Goal: Transaction & Acquisition: Purchase product/service

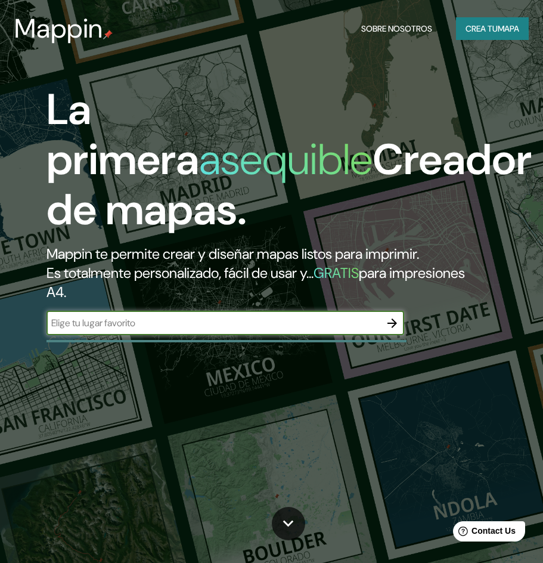
click at [134, 327] on input "text" at bounding box center [214, 323] width 334 height 14
click at [161, 322] on input "text" at bounding box center [214, 323] width 334 height 14
click at [482, 28] on font "Crea tu" at bounding box center [482, 28] width 32 height 11
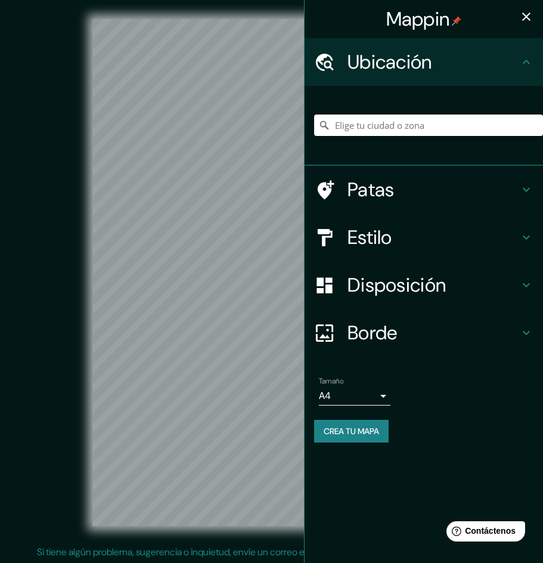
click at [398, 124] on input "Elige tu ciudad o zona" at bounding box center [428, 124] width 229 height 21
paste input "Dibujá llenos (volúmenes edificados) y vacíos (plazas, patios, veredas anchas, …"
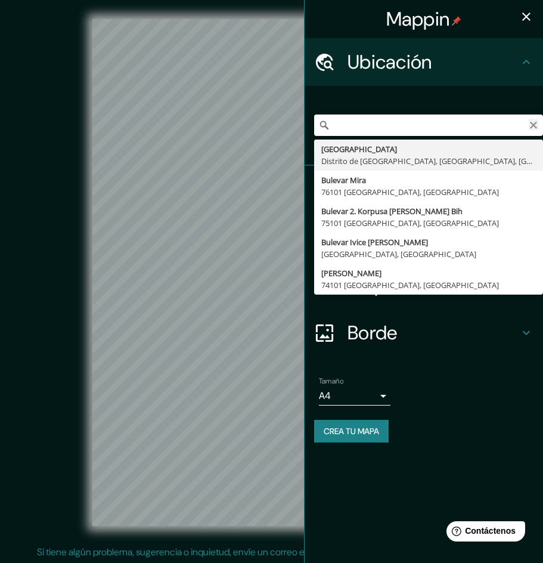
type input "Dibujá llenos (volúmenes edificados) y vacíos (plazas, patios, veredas anchas, …"
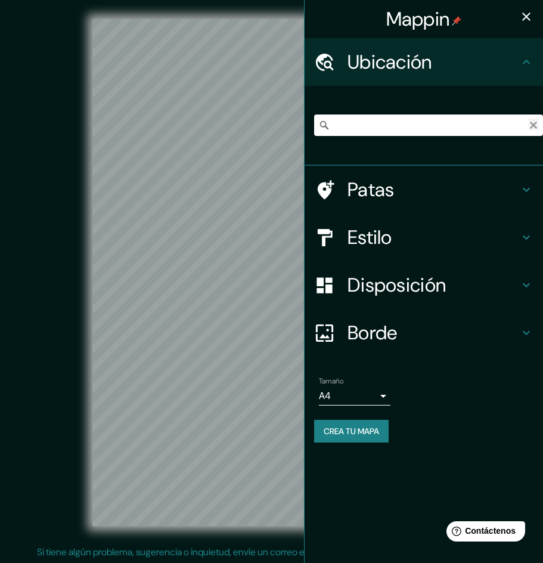
click at [538, 124] on icon "Claro" at bounding box center [534, 125] width 10 height 10
click at [380, 132] on input "Elige tu ciudad o zona" at bounding box center [428, 124] width 229 height 21
paste input "[PERSON_NAME] Av."
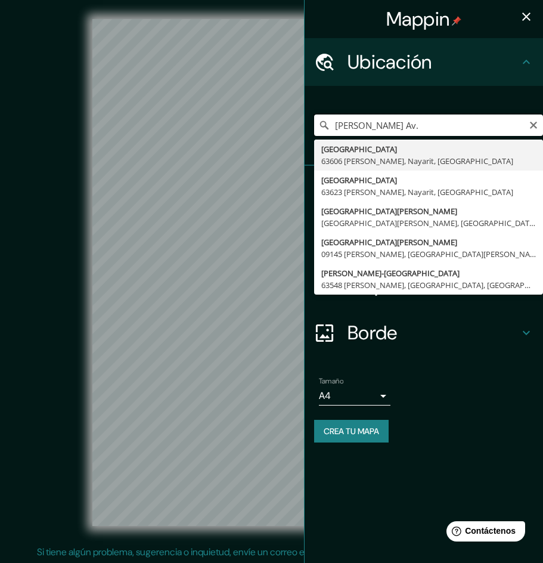
drag, startPoint x: 416, startPoint y: 122, endPoint x: 397, endPoint y: 126, distance: 19.0
click at [397, 126] on input "[PERSON_NAME] Av." at bounding box center [428, 124] width 229 height 21
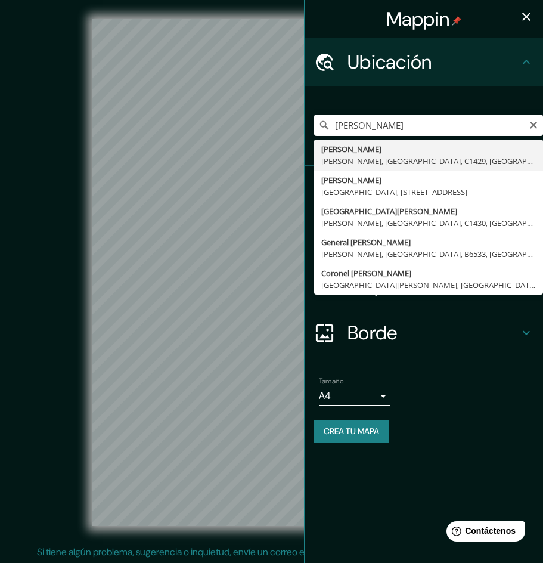
type input "[PERSON_NAME], [GEOGRAPHIC_DATA], C1429, [GEOGRAPHIC_DATA]"
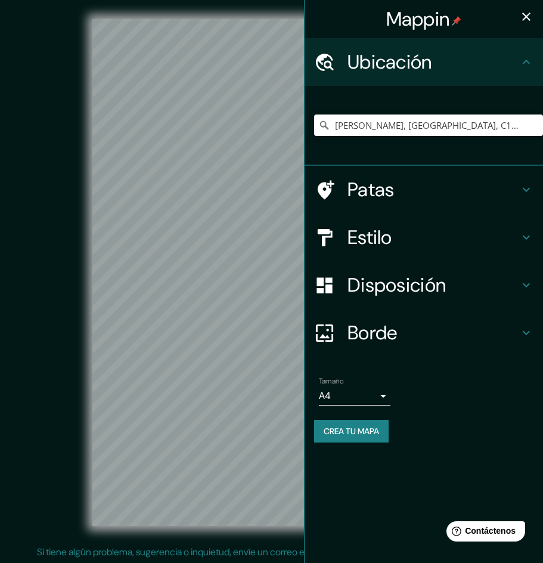
click at [481, 243] on h4 "Estilo" at bounding box center [434, 237] width 172 height 24
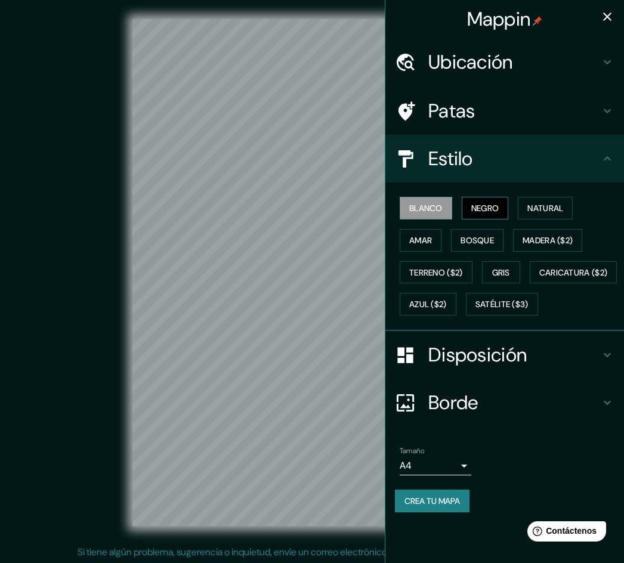
click at [487, 212] on font "Negro" at bounding box center [485, 208] width 28 height 11
click at [543, 212] on font "Natural" at bounding box center [545, 208] width 36 height 11
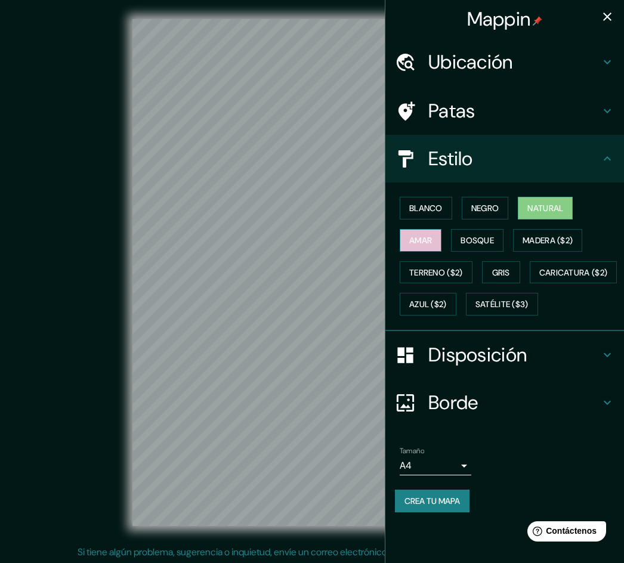
click at [423, 240] on font "Amar" at bounding box center [420, 240] width 23 height 11
click at [470, 234] on font "Bosque" at bounding box center [476, 241] width 33 height 16
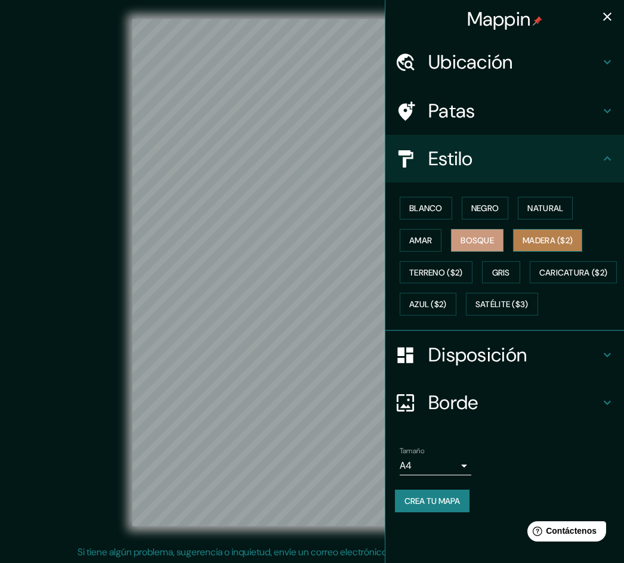
click at [534, 237] on font "Madera ($2)" at bounding box center [547, 240] width 50 height 11
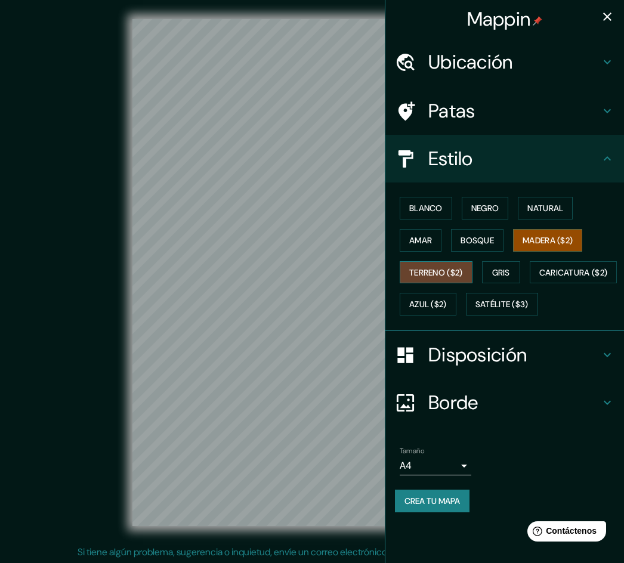
click at [425, 273] on font "Terreno ($2)" at bounding box center [436, 272] width 54 height 11
click at [500, 268] on font "Gris" at bounding box center [501, 272] width 18 height 11
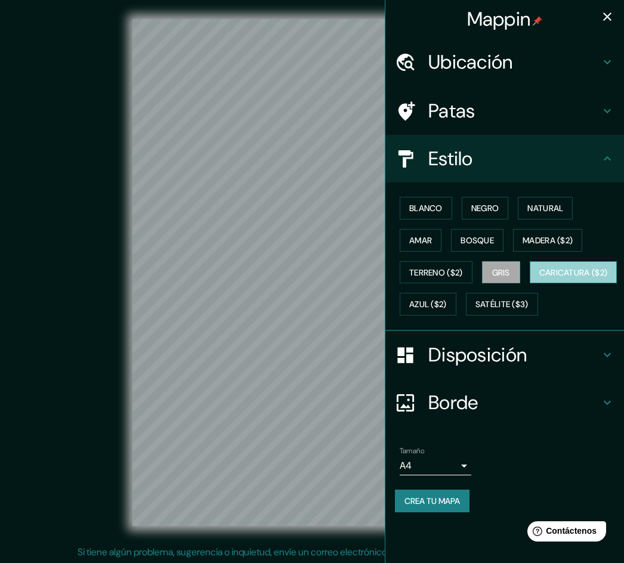
click at [539, 278] on font "Caricatura ($2)" at bounding box center [573, 272] width 69 height 11
click at [447, 302] on font "Azul ($2)" at bounding box center [428, 304] width 38 height 11
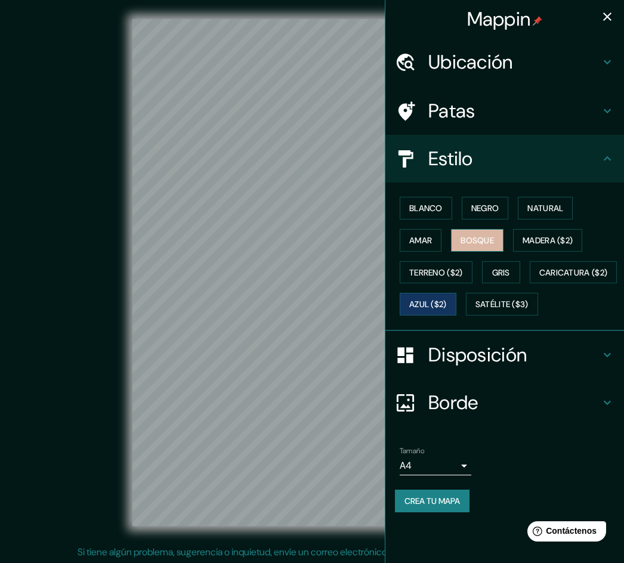
click at [472, 242] on font "Bosque" at bounding box center [476, 240] width 33 height 11
click at [438, 241] on button "Amar" at bounding box center [421, 240] width 42 height 23
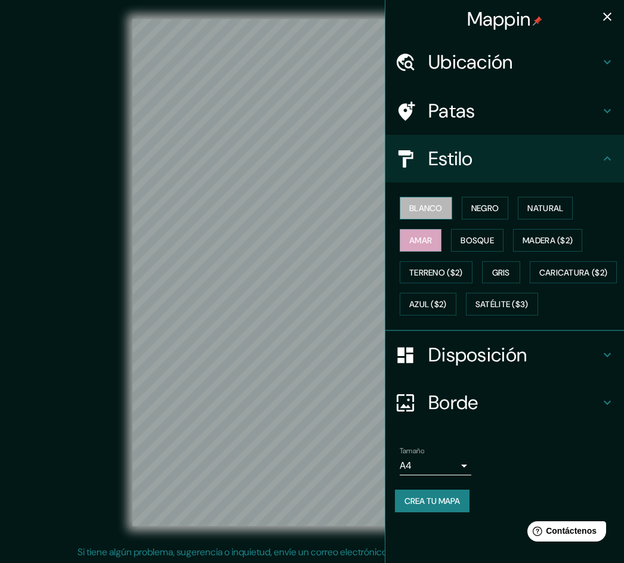
click at [442, 217] on button "Blanco" at bounding box center [426, 208] width 52 height 23
click at [494, 214] on font "Negro" at bounding box center [485, 208] width 28 height 16
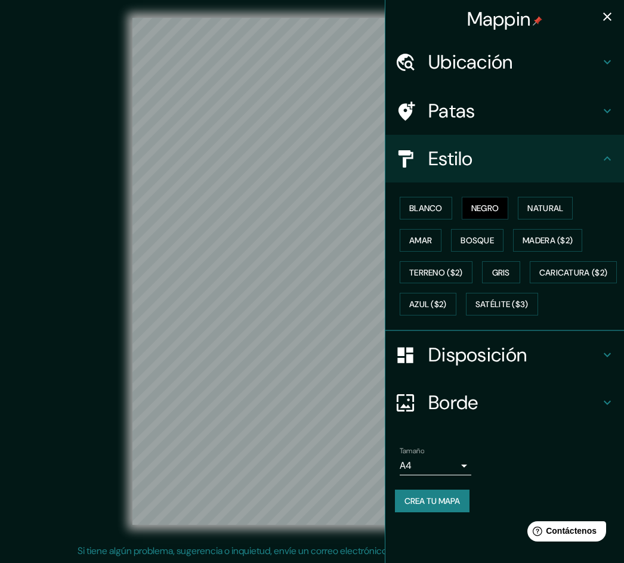
click at [543, 367] on h4 "Disposición" at bounding box center [514, 355] width 172 height 24
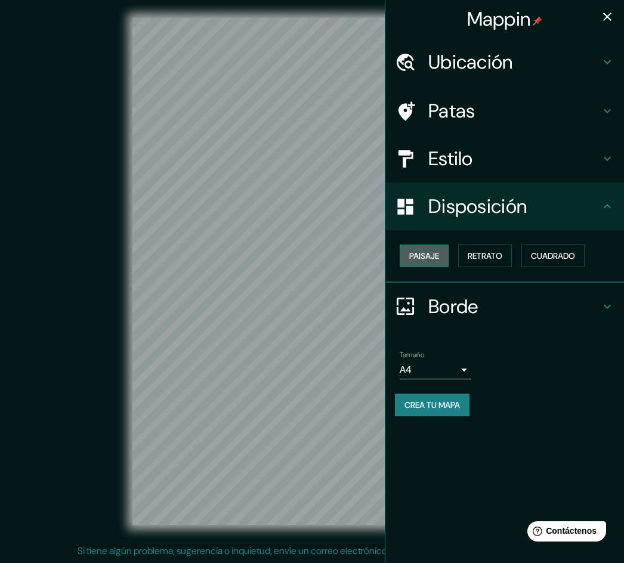
click at [435, 254] on font "Paisaje" at bounding box center [424, 255] width 30 height 11
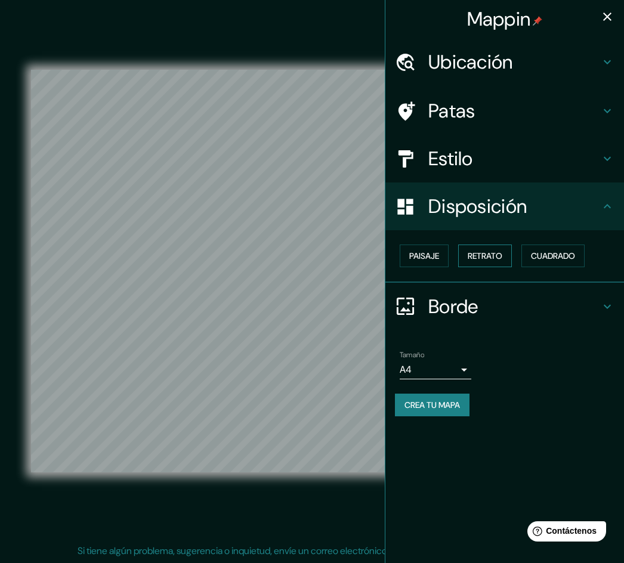
click at [479, 264] on button "Retrato" at bounding box center [485, 255] width 54 height 23
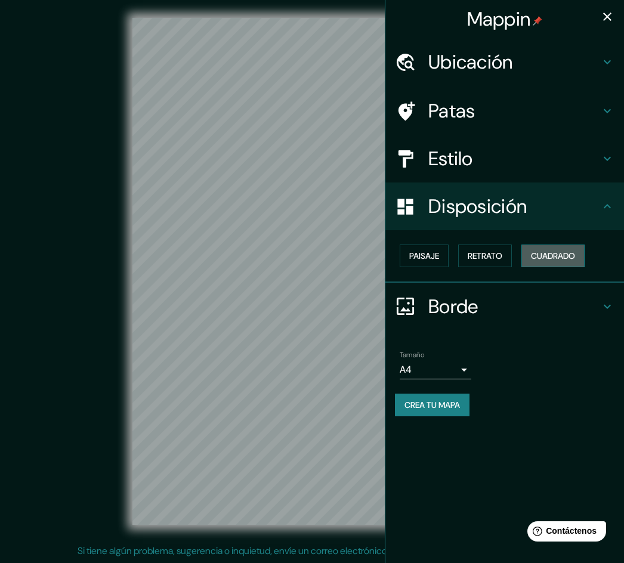
click at [543, 252] on font "Cuadrado" at bounding box center [553, 255] width 44 height 11
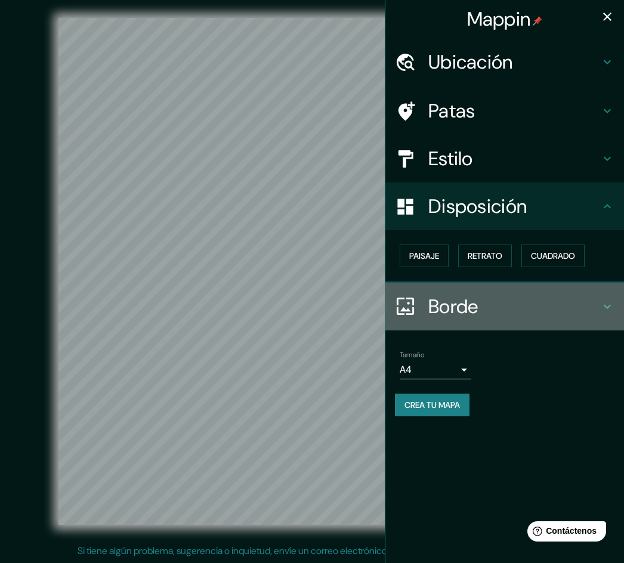
drag, startPoint x: 442, startPoint y: 304, endPoint x: 463, endPoint y: 302, distance: 20.9
click at [444, 304] on font "Borde" at bounding box center [453, 306] width 50 height 25
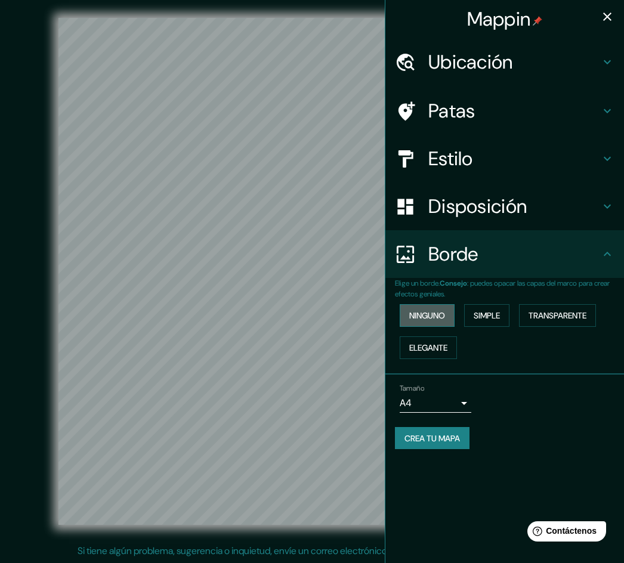
click at [425, 320] on font "Ninguno" at bounding box center [427, 315] width 36 height 11
click at [484, 316] on font "Simple" at bounding box center [486, 315] width 26 height 11
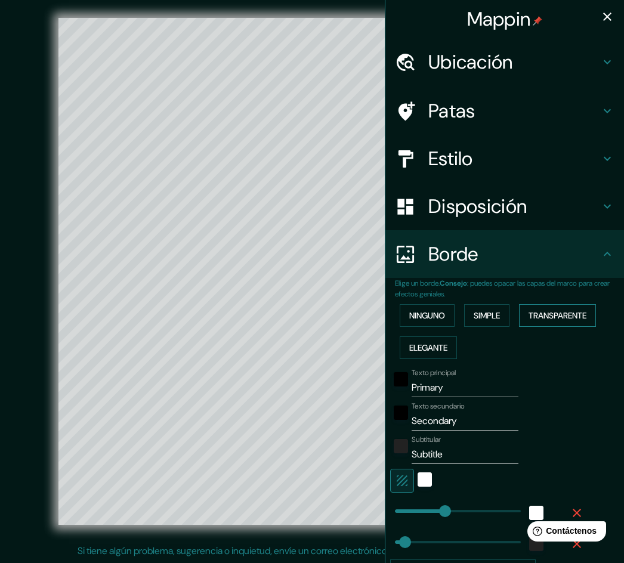
click at [532, 318] on font "Transparente" at bounding box center [557, 315] width 58 height 11
click at [440, 339] on button "Elegante" at bounding box center [428, 347] width 57 height 23
click at [424, 318] on font "Ninguno" at bounding box center [427, 315] width 36 height 11
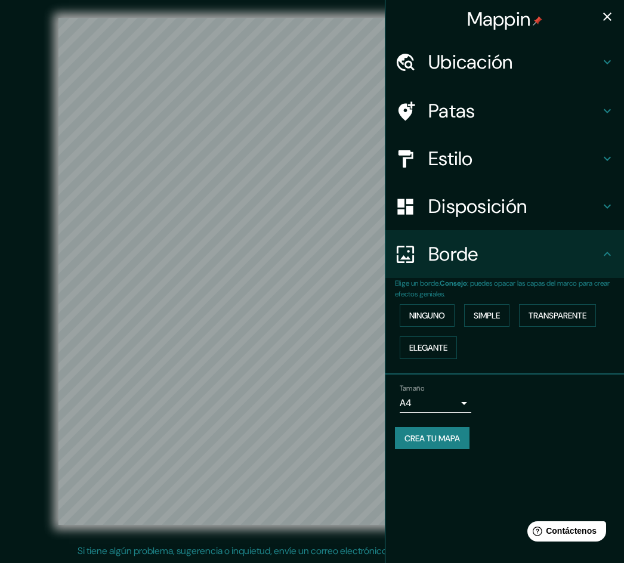
drag, startPoint x: 538, startPoint y: 270, endPoint x: 544, endPoint y: 267, distance: 6.7
click at [539, 268] on div "Borde" at bounding box center [504, 254] width 239 height 48
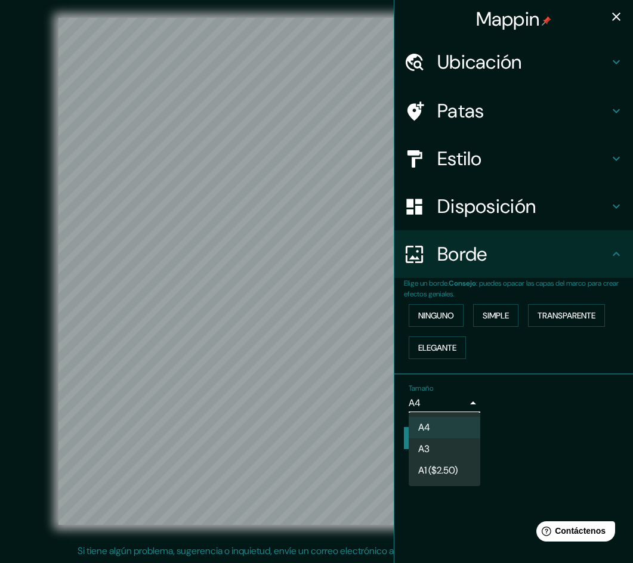
click at [444, 405] on body "Mappin Ubicación [PERSON_NAME], [GEOGRAPHIC_DATA], C1429, [GEOGRAPHIC_DATA] Pat…" at bounding box center [316, 280] width 633 height 563
click at [435, 449] on li "A3" at bounding box center [444, 450] width 72 height 22
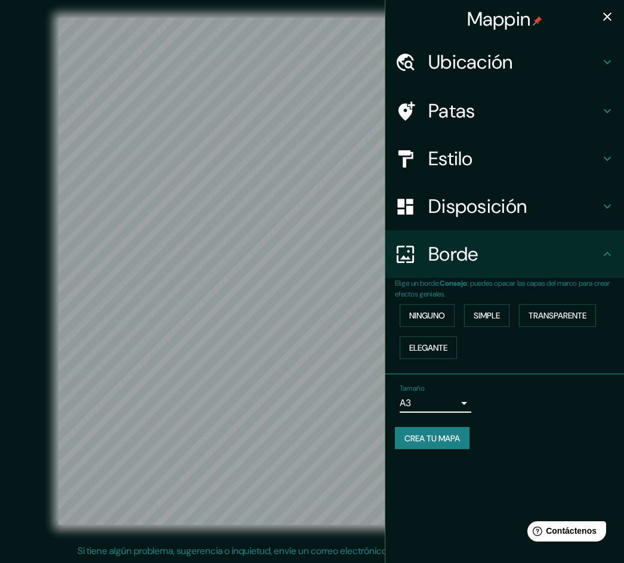
click at [508, 383] on div "Tamaño A3 a4" at bounding box center [504, 398] width 219 height 38
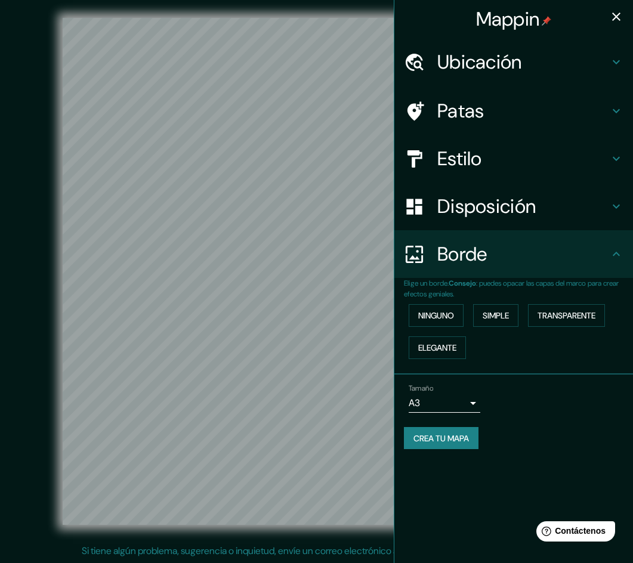
click at [436, 402] on body "Mappin Ubicación [PERSON_NAME], [GEOGRAPHIC_DATA], C1429, [GEOGRAPHIC_DATA] Pat…" at bounding box center [316, 280] width 633 height 563
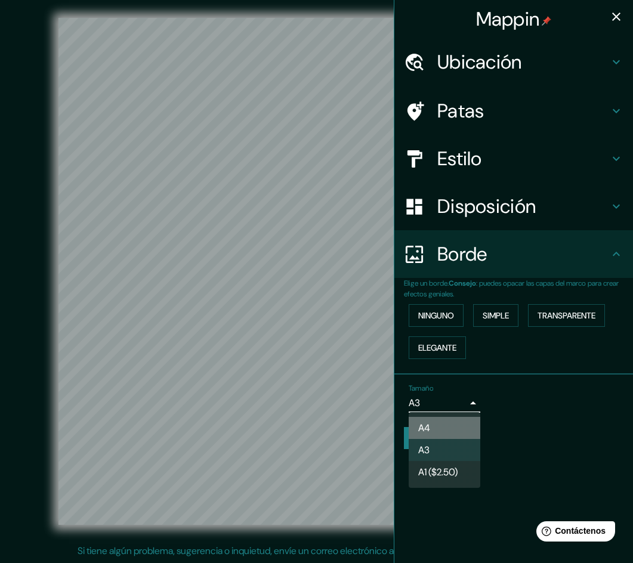
click at [430, 425] on font "A4" at bounding box center [424, 428] width 12 height 13
type input "single"
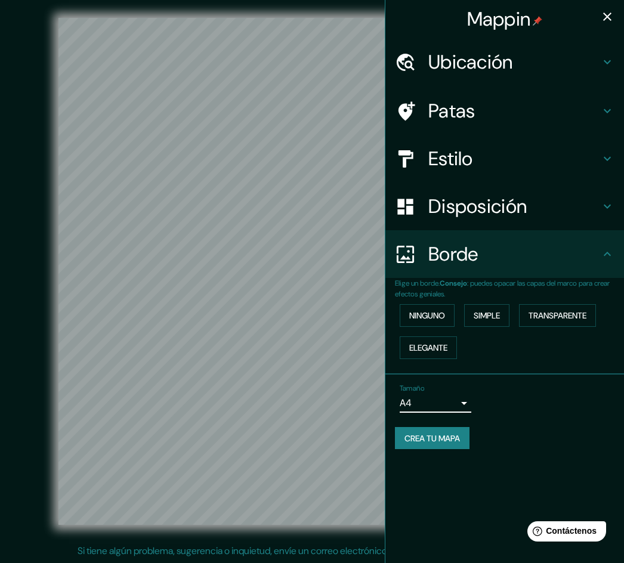
click at [525, 357] on div "Ninguno Simple Transparente Elegante" at bounding box center [509, 331] width 229 height 64
click at [486, 166] on h4 "Estilo" at bounding box center [514, 159] width 172 height 24
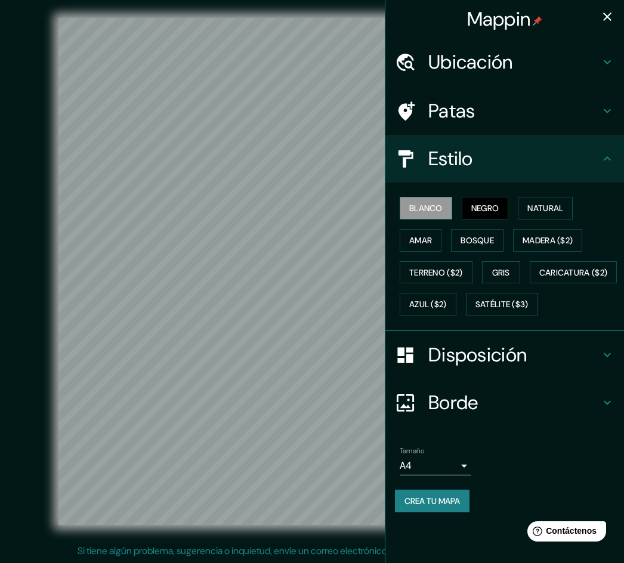
click at [434, 209] on font "Blanco" at bounding box center [425, 208] width 33 height 11
click at [425, 240] on font "Amar" at bounding box center [420, 240] width 23 height 11
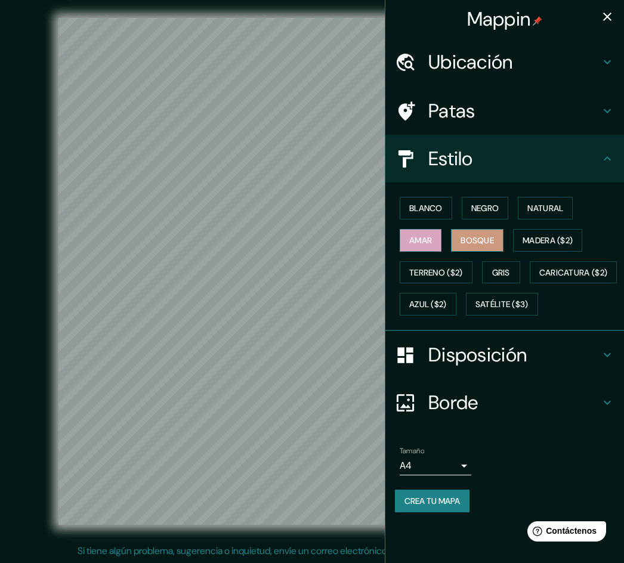
click at [458, 239] on button "Bosque" at bounding box center [477, 240] width 52 height 23
click at [462, 271] on font "Terreno ($2)" at bounding box center [436, 272] width 54 height 11
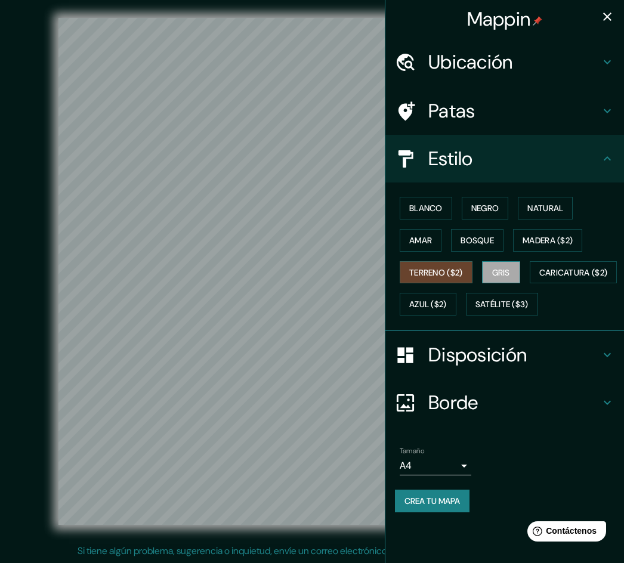
click at [500, 273] on font "Gris" at bounding box center [501, 272] width 18 height 11
click at [539, 278] on font "Caricatura ($2)" at bounding box center [573, 272] width 69 height 11
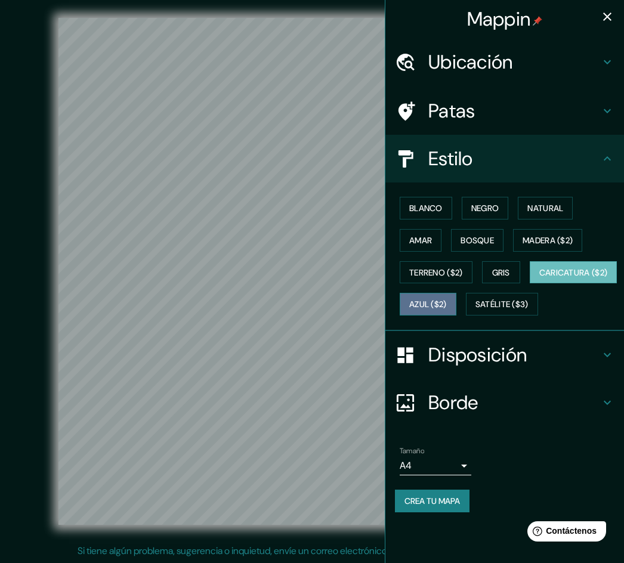
click at [447, 296] on font "Azul ($2)" at bounding box center [428, 304] width 38 height 16
click at [543, 20] on icon "button" at bounding box center [607, 17] width 8 height 8
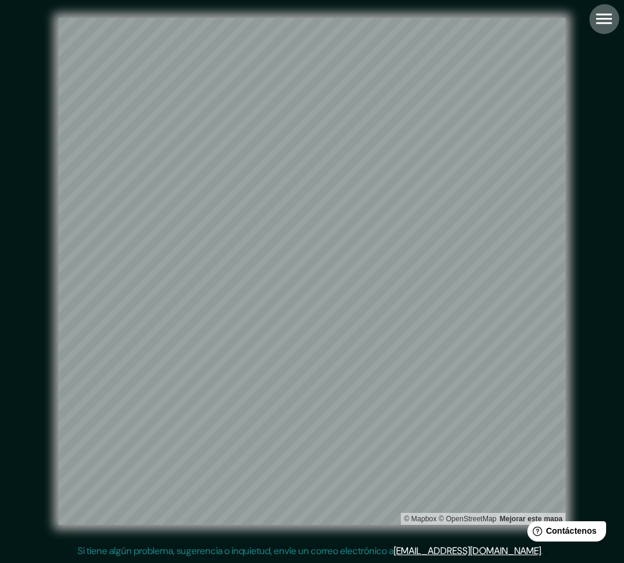
click at [543, 22] on icon "button" at bounding box center [603, 18] width 21 height 21
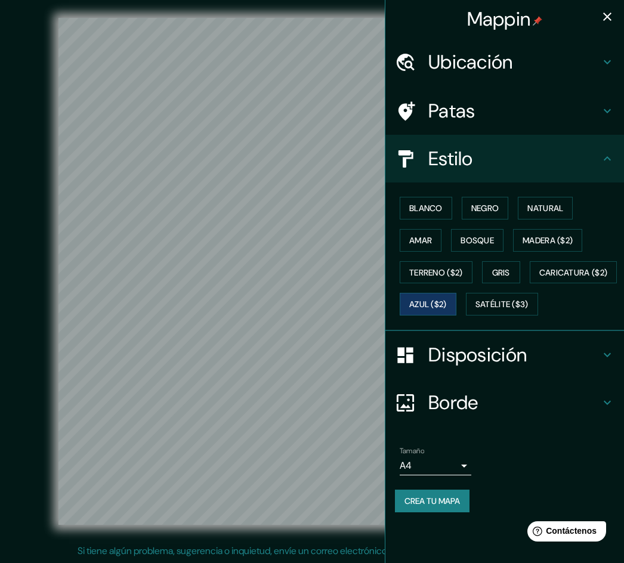
click at [504, 63] on font "Ubicación" at bounding box center [470, 61] width 85 height 25
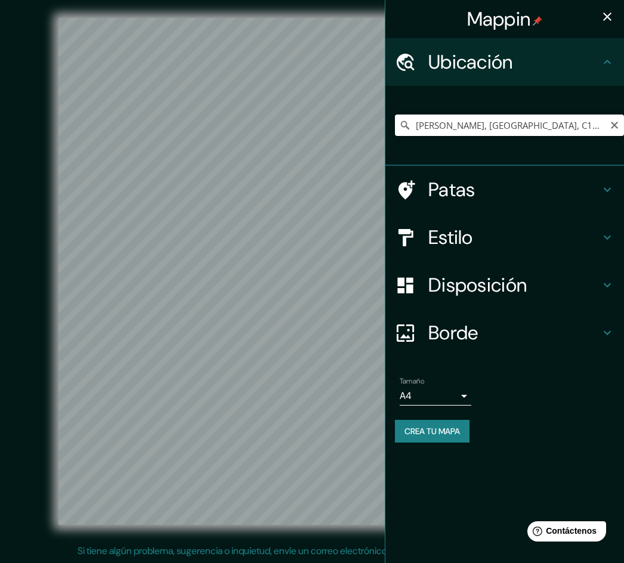
click at [543, 128] on input "[PERSON_NAME], [GEOGRAPHIC_DATA], C1429, [GEOGRAPHIC_DATA]" at bounding box center [509, 124] width 229 height 21
drag, startPoint x: 420, startPoint y: 128, endPoint x: 633, endPoint y: 133, distance: 212.9
click at [543, 133] on html "Mappin Ubicación [PERSON_NAME], [GEOGRAPHIC_DATA], C1429, [GEOGRAPHIC_DATA] Pat…" at bounding box center [312, 280] width 624 height 563
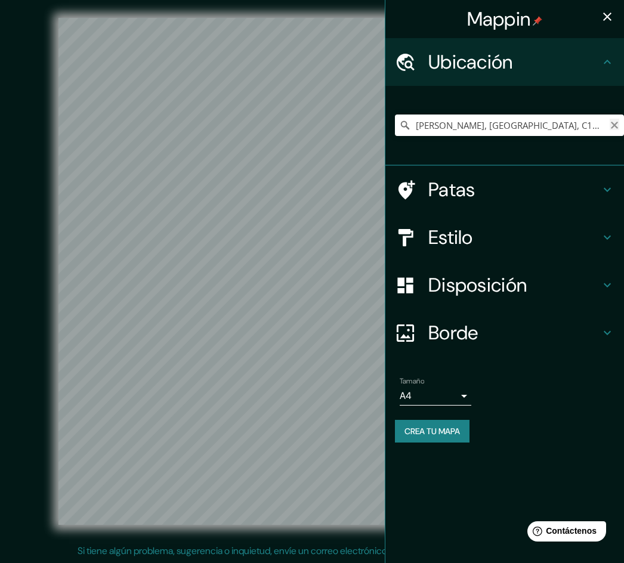
click at [543, 125] on icon "Claro" at bounding box center [614, 125] width 10 height 10
paste input "[PERSON_NAME] Av."
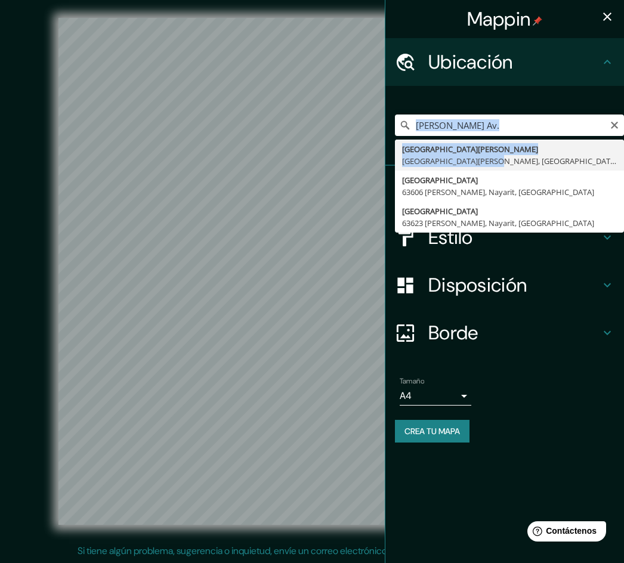
drag, startPoint x: 476, startPoint y: 157, endPoint x: 523, endPoint y: 125, distance: 56.6
click at [523, 125] on div "[PERSON_NAME] Av. [GEOGRAPHIC_DATA][PERSON_NAME][PERSON_NAME], [GEOGRAPHIC_DATA…" at bounding box center [509, 124] width 229 height 21
click at [523, 125] on input "[PERSON_NAME] Av." at bounding box center [509, 124] width 229 height 21
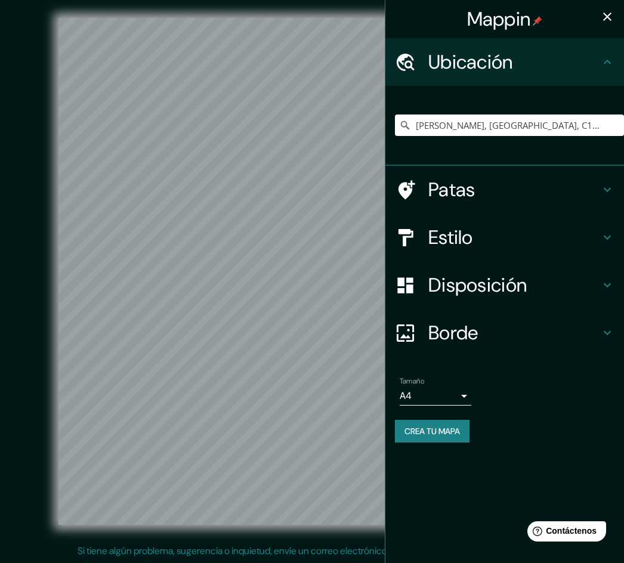
click at [543, 18] on icon "button" at bounding box center [607, 17] width 8 height 8
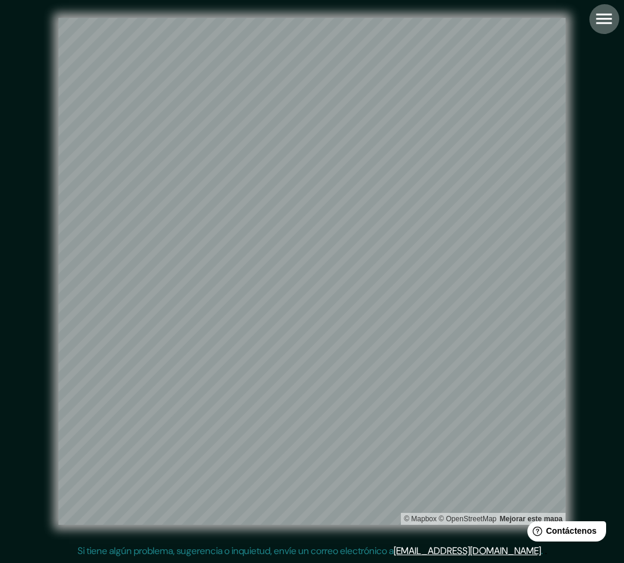
click at [543, 23] on icon "button" at bounding box center [604, 19] width 16 height 11
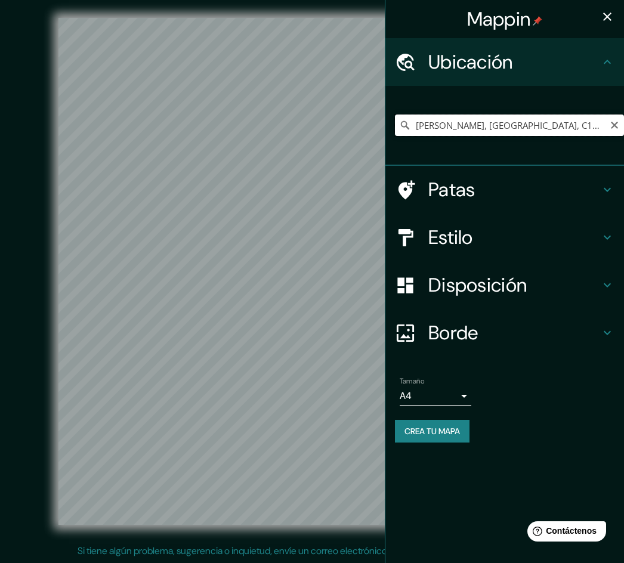
scroll to position [0, 51]
drag, startPoint x: 475, startPoint y: 128, endPoint x: 633, endPoint y: 150, distance: 159.5
click at [543, 150] on html "Mappin Ubicación [PERSON_NAME], [GEOGRAPHIC_DATA], C1429, [GEOGRAPHIC_DATA] Pat…" at bounding box center [312, 280] width 624 height 563
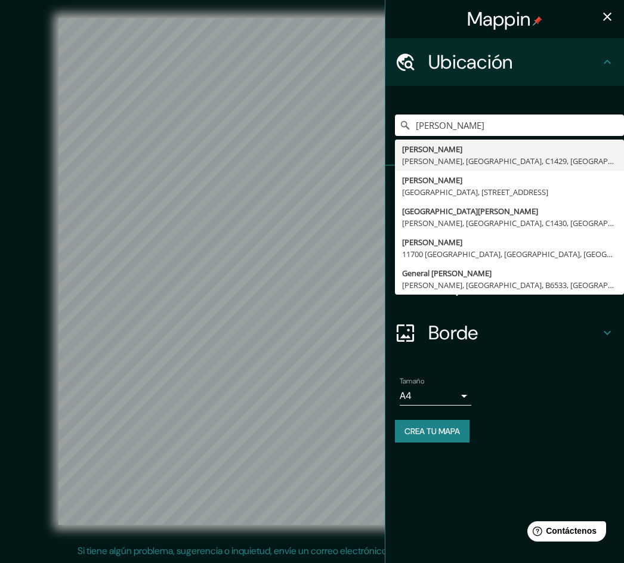
scroll to position [0, 0]
type input "[PERSON_NAME], [GEOGRAPHIC_DATA], C1429, [GEOGRAPHIC_DATA]"
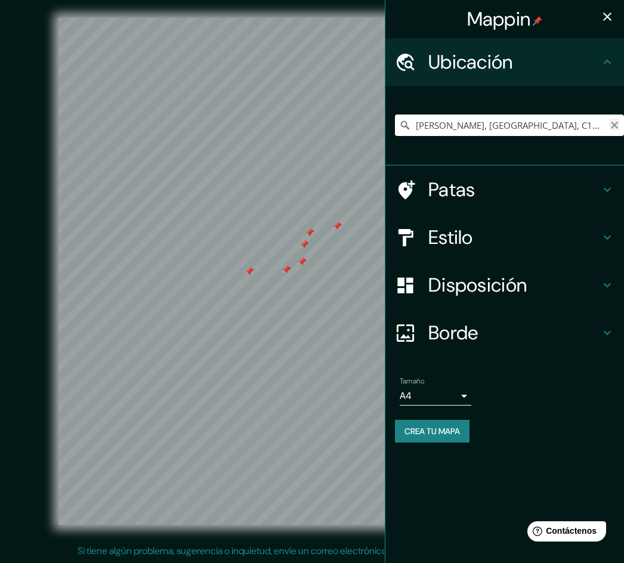
click at [543, 129] on icon "Claro" at bounding box center [614, 125] width 10 height 10
click at [543, 18] on icon "button" at bounding box center [607, 17] width 8 height 8
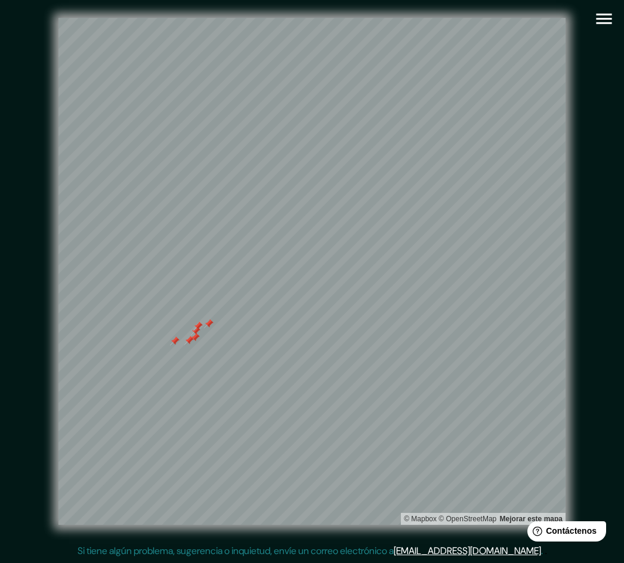
click at [196, 342] on div at bounding box center [195, 338] width 10 height 10
click at [186, 340] on div at bounding box center [189, 341] width 10 height 10
click at [174, 342] on div at bounding box center [175, 341] width 10 height 10
click at [199, 330] on div at bounding box center [198, 326] width 10 height 10
click at [191, 330] on div at bounding box center [196, 331] width 10 height 10
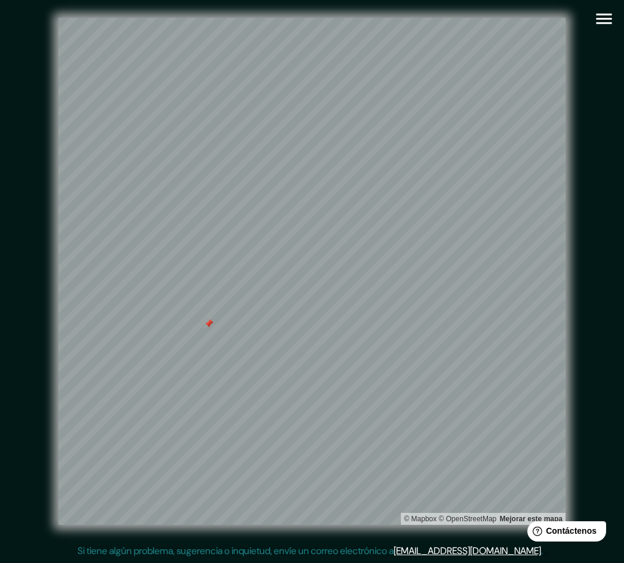
click at [210, 324] on div at bounding box center [209, 324] width 10 height 10
click at [543, 15] on icon "button" at bounding box center [604, 19] width 16 height 11
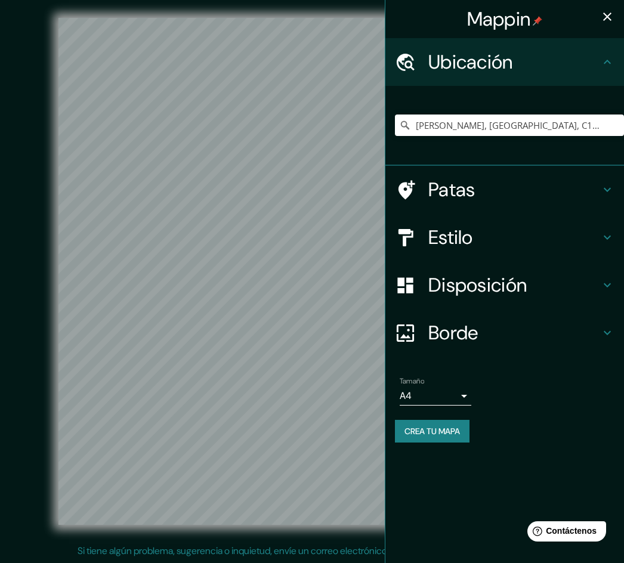
click at [517, 240] on h4 "Estilo" at bounding box center [514, 237] width 172 height 24
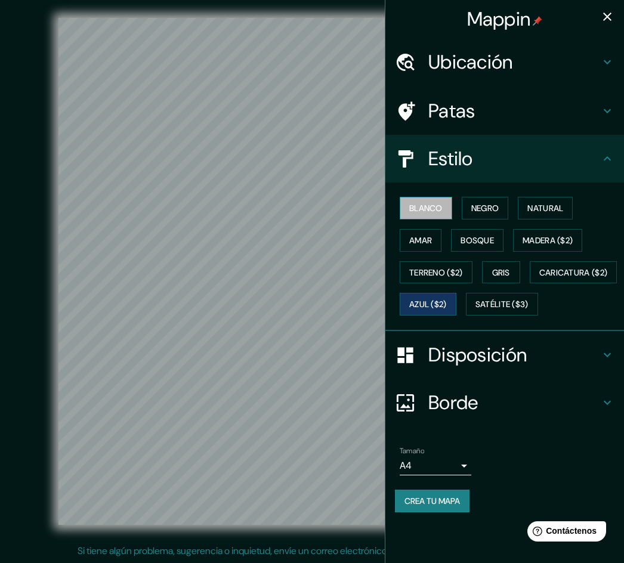
click at [439, 205] on font "Blanco" at bounding box center [425, 208] width 33 height 11
click at [487, 206] on font "Negro" at bounding box center [485, 208] width 28 height 11
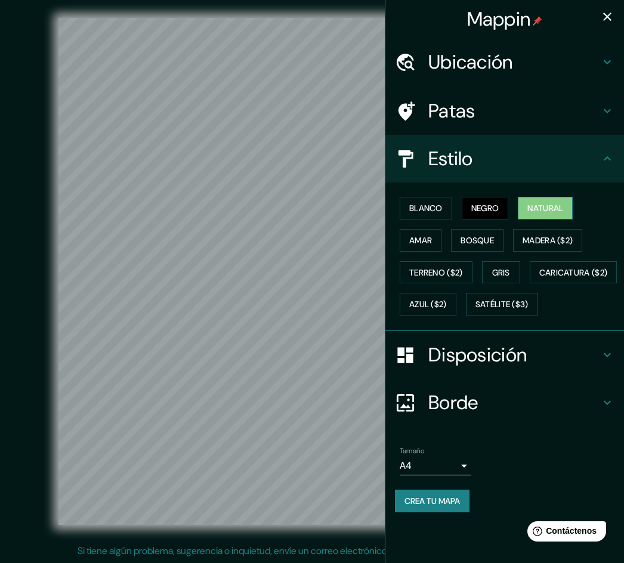
click at [543, 210] on font "Natural" at bounding box center [545, 208] width 36 height 11
click at [431, 236] on font "Amar" at bounding box center [420, 240] width 23 height 11
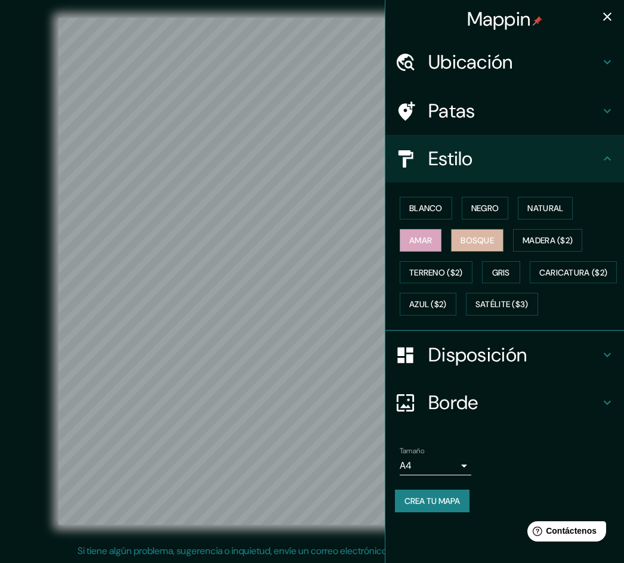
click at [473, 240] on font "Bosque" at bounding box center [476, 240] width 33 height 11
click at [436, 272] on font "Terreno ($2)" at bounding box center [436, 272] width 54 height 11
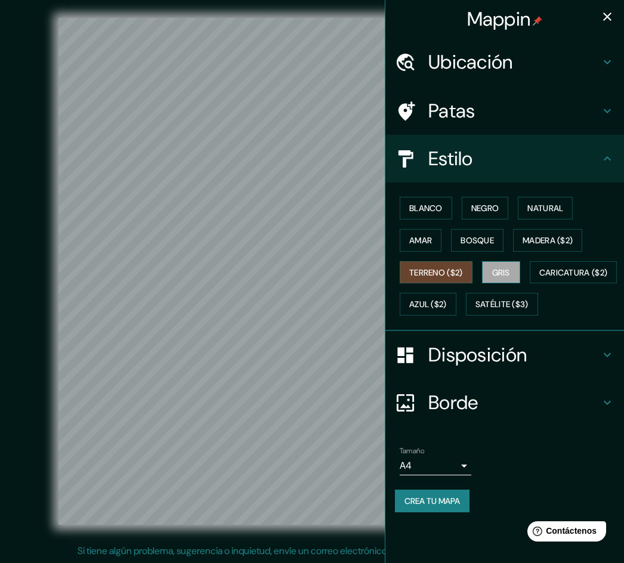
click at [503, 264] on button "Gris" at bounding box center [501, 272] width 38 height 23
click at [444, 208] on button "Blanco" at bounding box center [426, 208] width 52 height 23
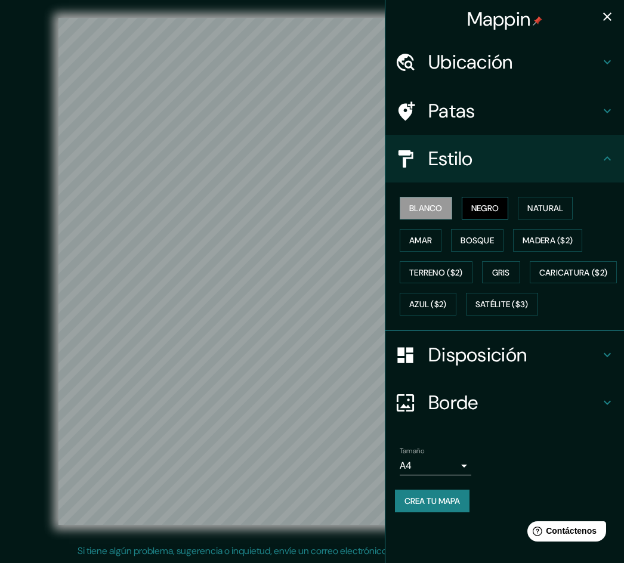
click at [472, 215] on font "Negro" at bounding box center [485, 208] width 28 height 16
click at [428, 215] on font "Blanco" at bounding box center [425, 208] width 33 height 16
click at [496, 367] on font "Disposición" at bounding box center [477, 354] width 98 height 25
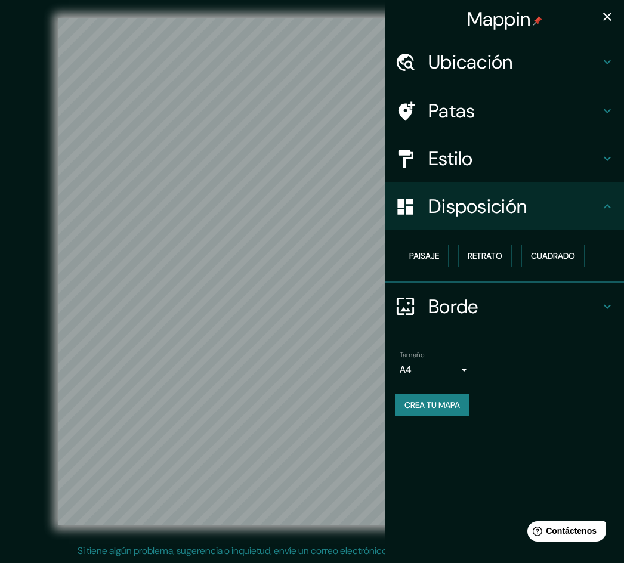
click at [502, 219] on div "Disposición" at bounding box center [504, 206] width 239 height 48
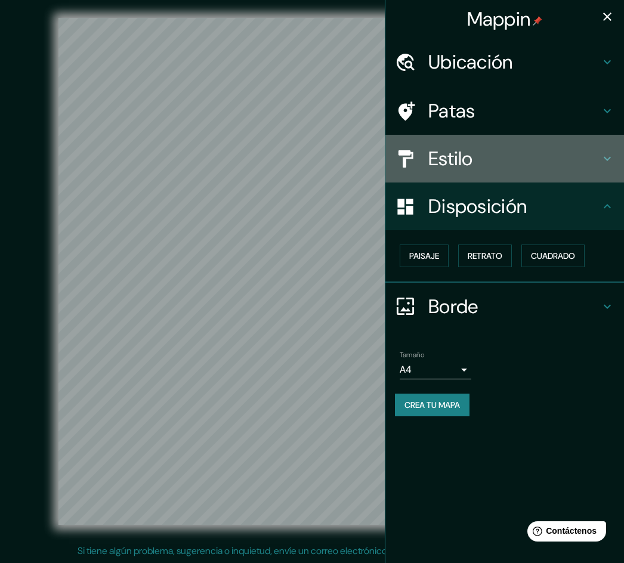
click at [543, 167] on h4 "Estilo" at bounding box center [514, 159] width 172 height 24
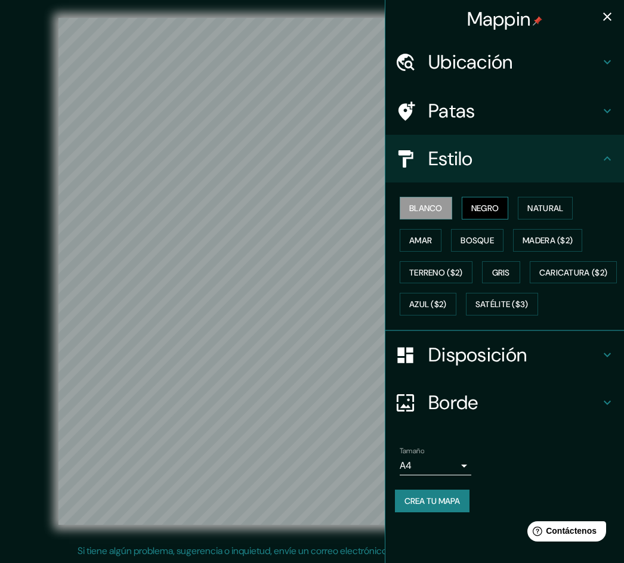
click at [502, 205] on button "Negro" at bounding box center [485, 208] width 47 height 23
click at [538, 212] on font "Natural" at bounding box center [545, 208] width 36 height 11
click at [23, 302] on div "© Mapbox © OpenStreetMap Mejorar este mapa" at bounding box center [311, 271] width 599 height 545
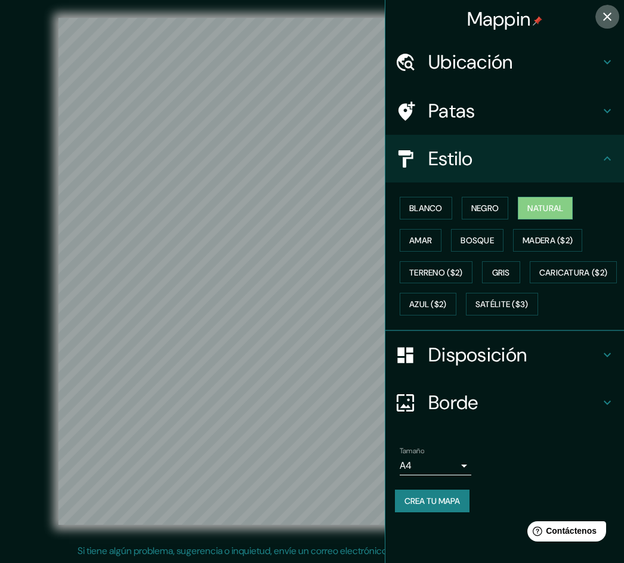
click at [543, 14] on icon "button" at bounding box center [607, 17] width 14 height 14
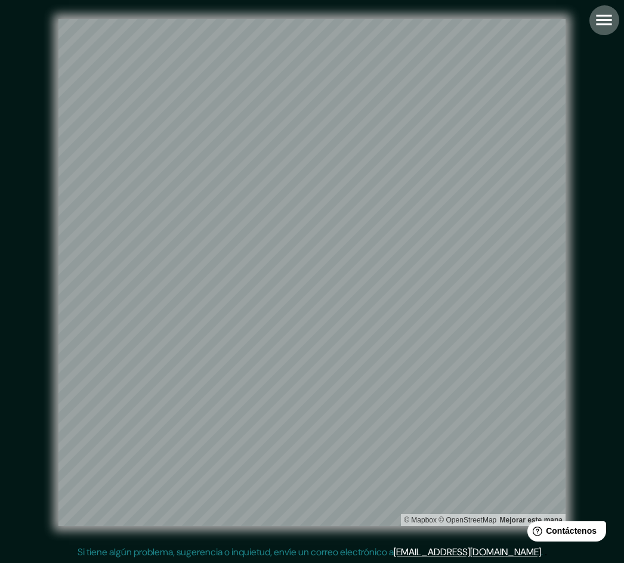
click at [543, 26] on icon "button" at bounding box center [603, 20] width 21 height 21
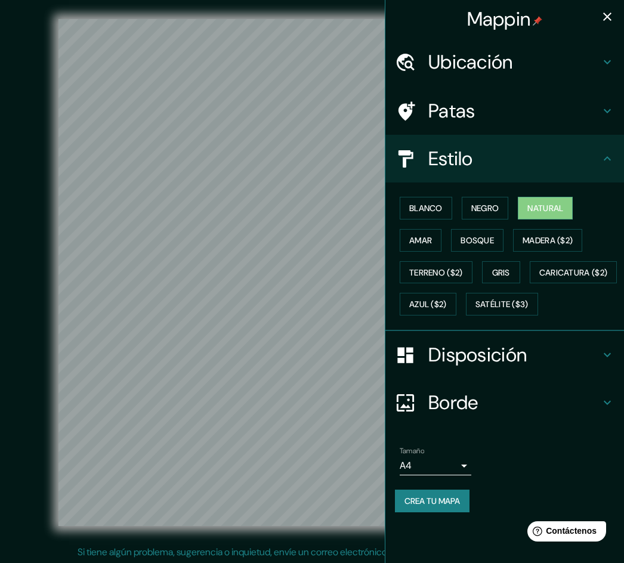
click at [543, 64] on h4 "Ubicación" at bounding box center [514, 62] width 172 height 24
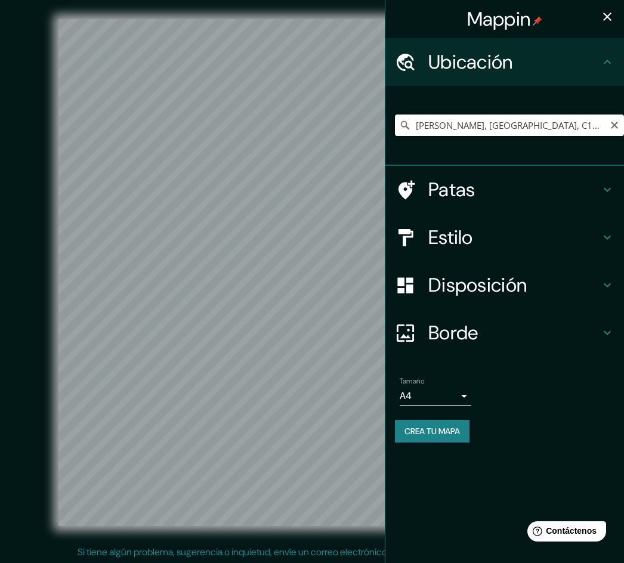
click at [534, 126] on input "[PERSON_NAME], [GEOGRAPHIC_DATA], C1429, [GEOGRAPHIC_DATA]" at bounding box center [509, 124] width 229 height 21
drag, startPoint x: 601, startPoint y: 126, endPoint x: 476, endPoint y: 143, distance: 126.3
click at [476, 143] on div "[PERSON_NAME], [GEOGRAPHIC_DATA], C1429, [GEOGRAPHIC_DATA]" at bounding box center [509, 125] width 229 height 60
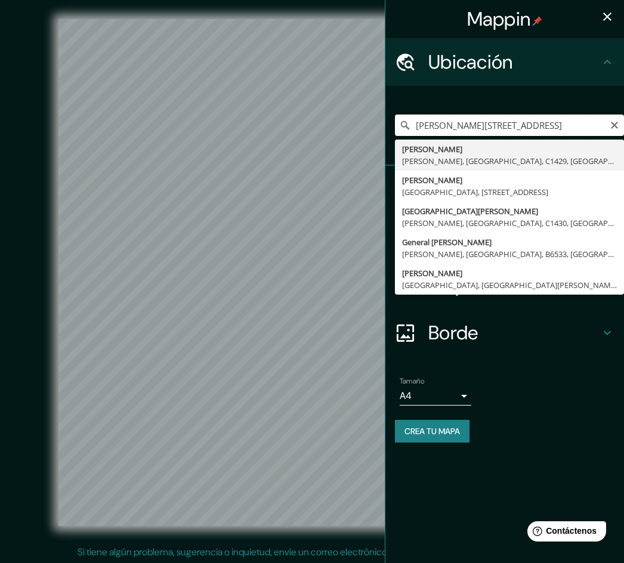
drag, startPoint x: 540, startPoint y: 123, endPoint x: 473, endPoint y: 129, distance: 67.0
click at [473, 129] on input "[PERSON_NAME][STREET_ADDRESS]" at bounding box center [509, 124] width 229 height 21
click at [498, 123] on input "[PERSON_NAME]" at bounding box center [509, 124] width 229 height 21
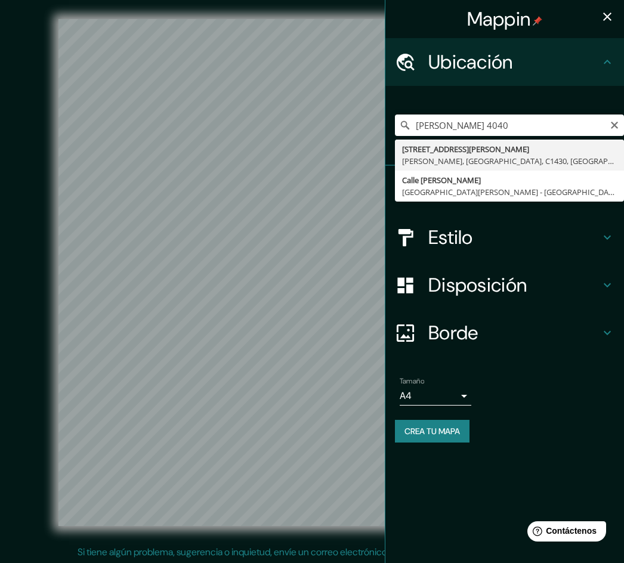
type input "[STREET_ADDRESS][PERSON_NAME][PERSON_NAME]"
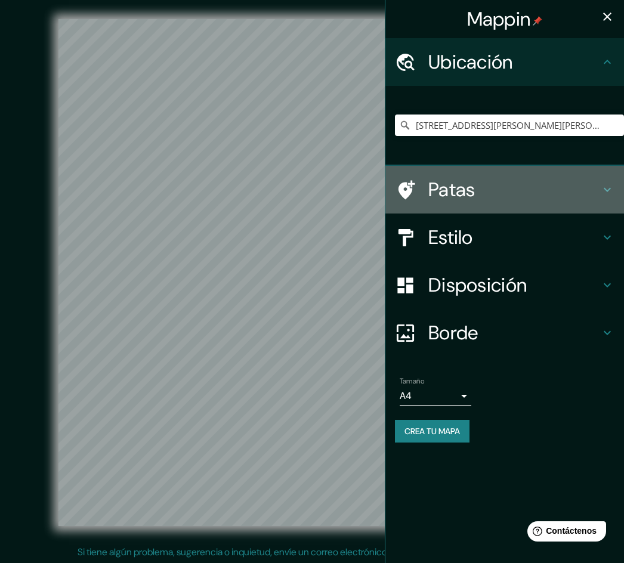
click at [543, 188] on h4 "Patas" at bounding box center [514, 190] width 172 height 24
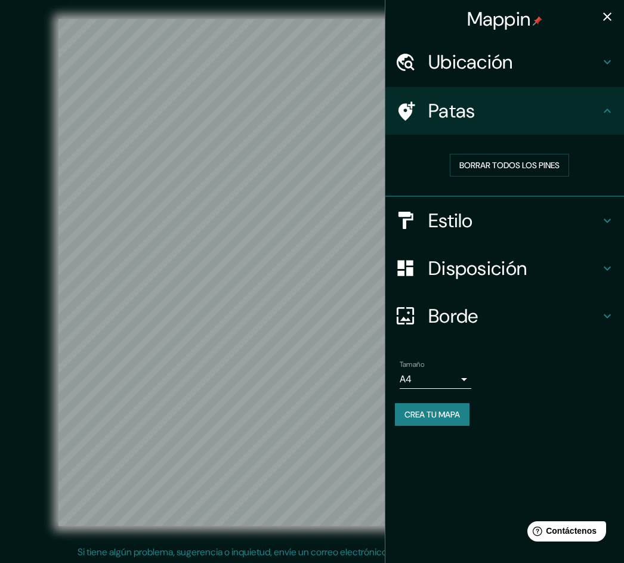
click at [543, 209] on h4 "Estilo" at bounding box center [514, 221] width 172 height 24
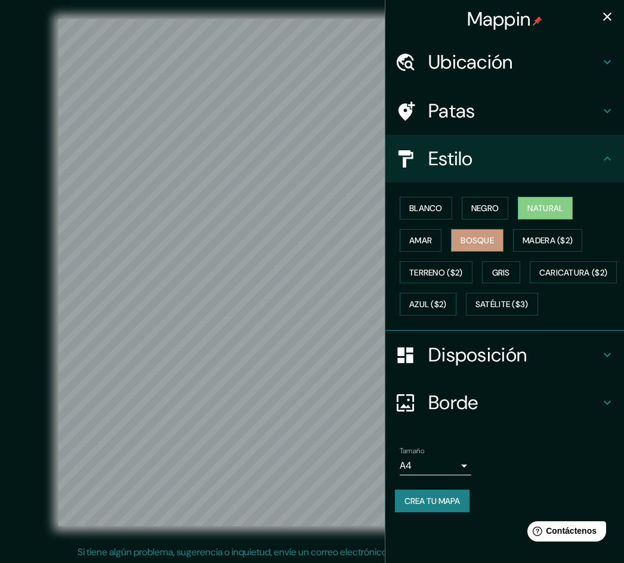
click at [479, 231] on button "Bosque" at bounding box center [477, 240] width 52 height 23
click at [429, 245] on font "Amar" at bounding box center [420, 240] width 23 height 11
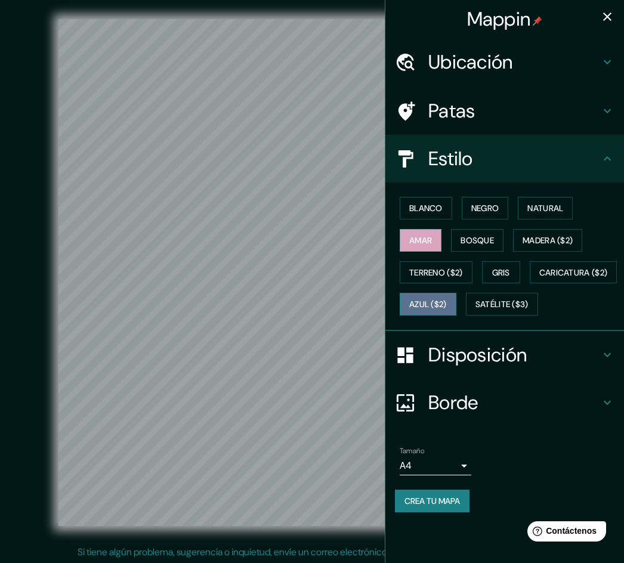
click at [456, 301] on button "Azul ($2)" at bounding box center [428, 304] width 57 height 23
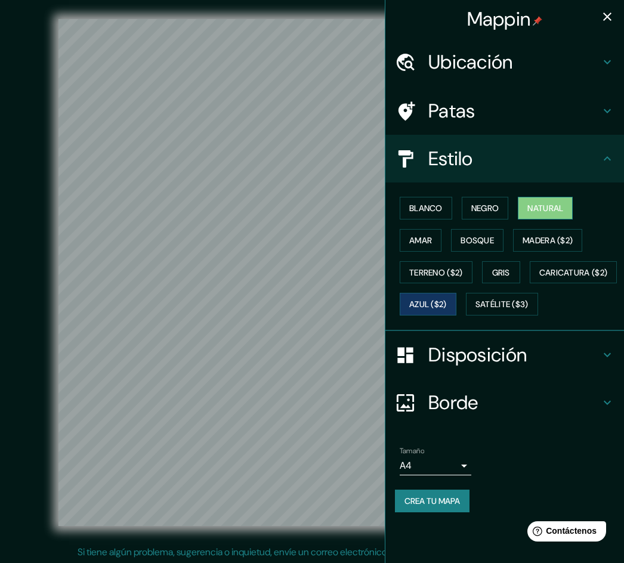
click at [540, 204] on font "Natural" at bounding box center [545, 208] width 36 height 11
click at [447, 299] on font "Azul ($2)" at bounding box center [428, 304] width 38 height 11
click at [543, 209] on font "Natural" at bounding box center [545, 208] width 36 height 11
click at [456, 314] on button "Azul ($2)" at bounding box center [428, 304] width 57 height 23
click at [543, 205] on font "Natural" at bounding box center [545, 208] width 36 height 11
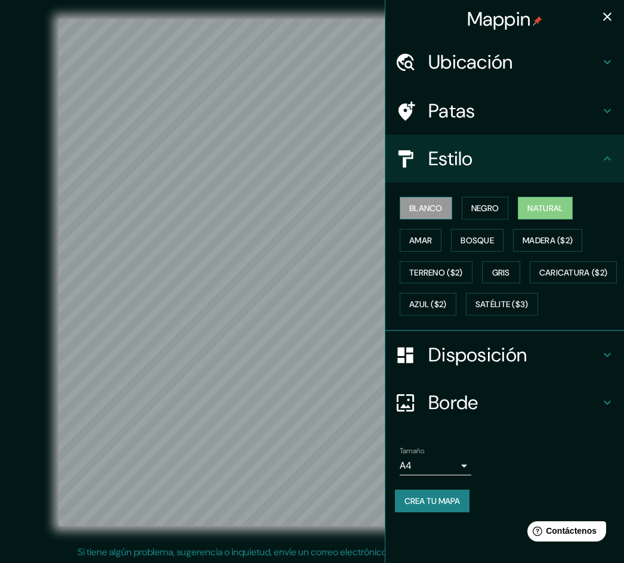
click at [422, 216] on button "Blanco" at bounding box center [426, 208] width 52 height 23
click at [429, 236] on font "Amar" at bounding box center [420, 240] width 23 height 11
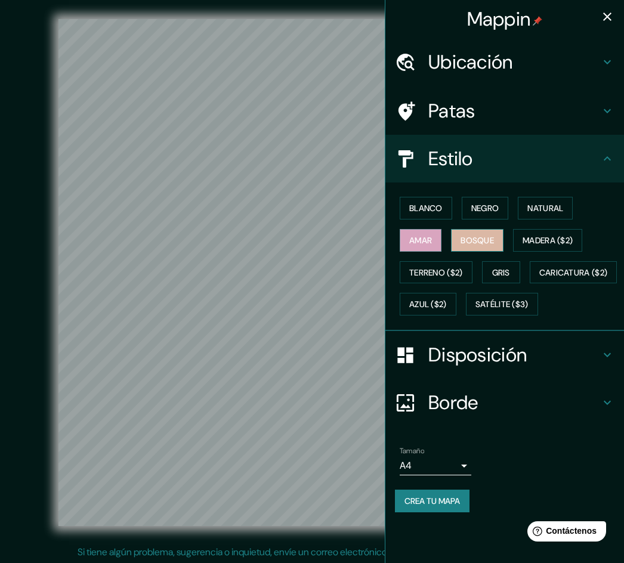
click at [465, 230] on button "Bosque" at bounding box center [477, 240] width 52 height 23
click at [450, 268] on font "Terreno ($2)" at bounding box center [436, 272] width 54 height 11
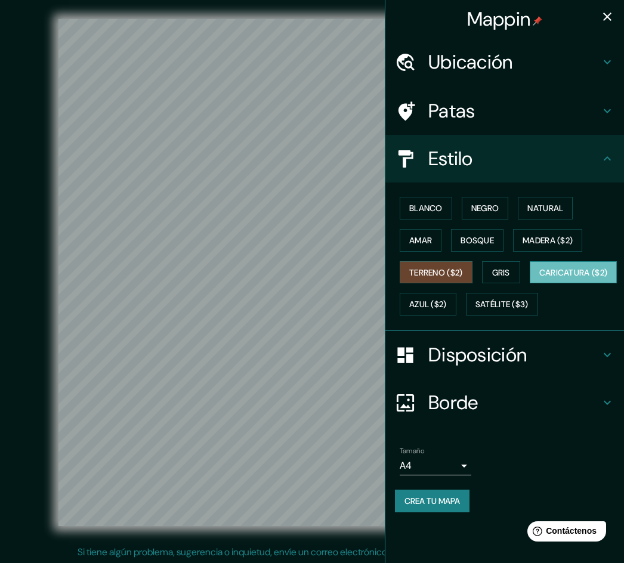
click at [539, 278] on font "Caricatura ($2)" at bounding box center [573, 272] width 69 height 11
click at [475, 310] on font "Satélite ($3)" at bounding box center [501, 304] width 53 height 11
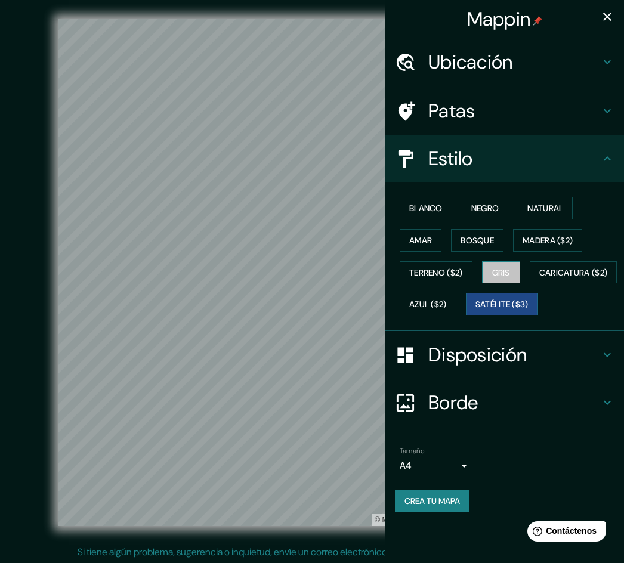
click at [510, 275] on font "Gris" at bounding box center [501, 272] width 18 height 11
click at [475, 310] on font "Satélite ($3)" at bounding box center [501, 304] width 53 height 11
click at [490, 263] on button "Gris" at bounding box center [501, 272] width 38 height 23
click at [489, 229] on button "Bosque" at bounding box center [477, 240] width 52 height 23
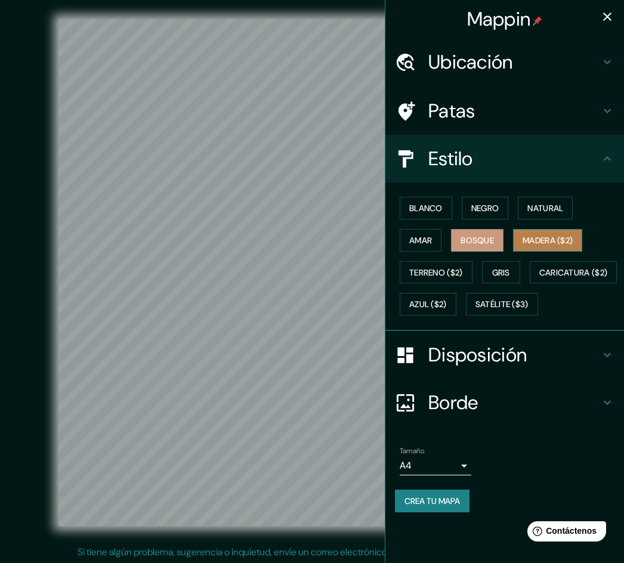
click at [531, 238] on font "Madera ($2)" at bounding box center [547, 240] width 50 height 11
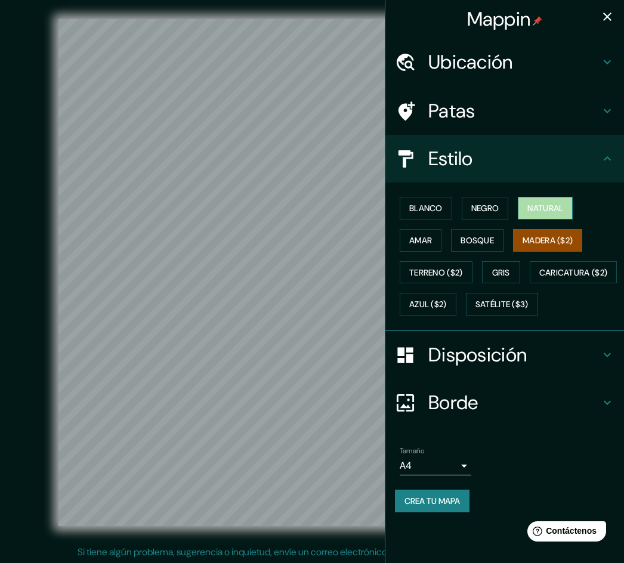
click at [533, 213] on font "Natural" at bounding box center [545, 208] width 36 height 11
click at [534, 247] on font "Madera ($2)" at bounding box center [547, 241] width 50 height 16
click at [454, 229] on button "Bosque" at bounding box center [477, 240] width 52 height 23
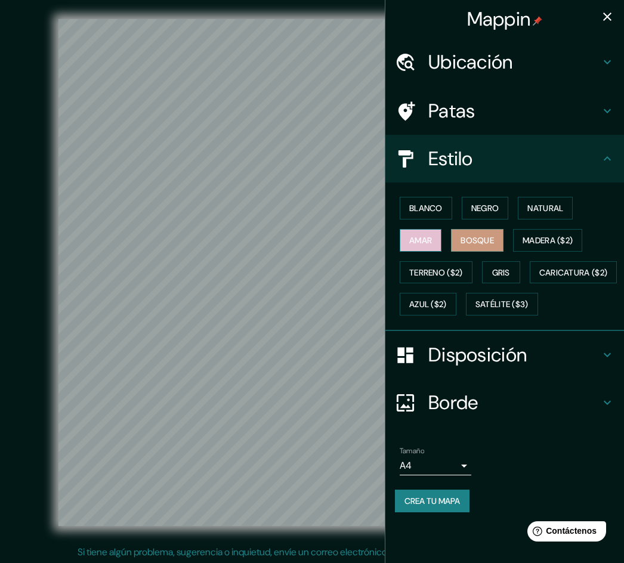
click at [432, 231] on button "Amar" at bounding box center [421, 240] width 42 height 23
click at [456, 301] on button "Azul ($2)" at bounding box center [428, 304] width 57 height 23
click at [543, 16] on button "button" at bounding box center [607, 17] width 24 height 24
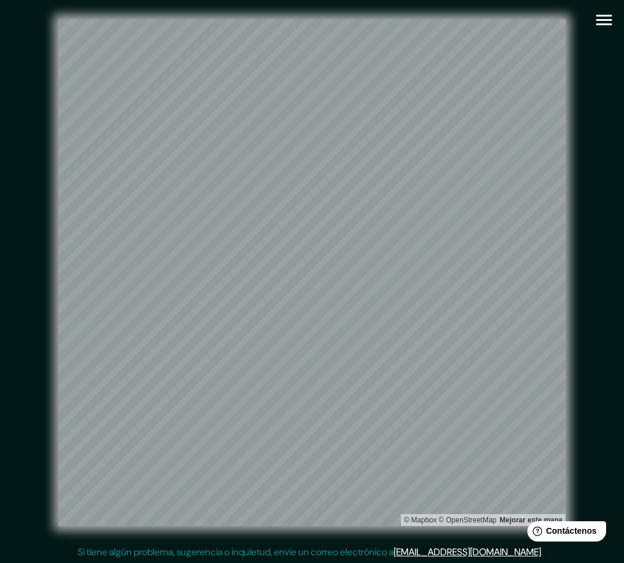
click at [543, 17] on icon "button" at bounding box center [603, 20] width 21 height 21
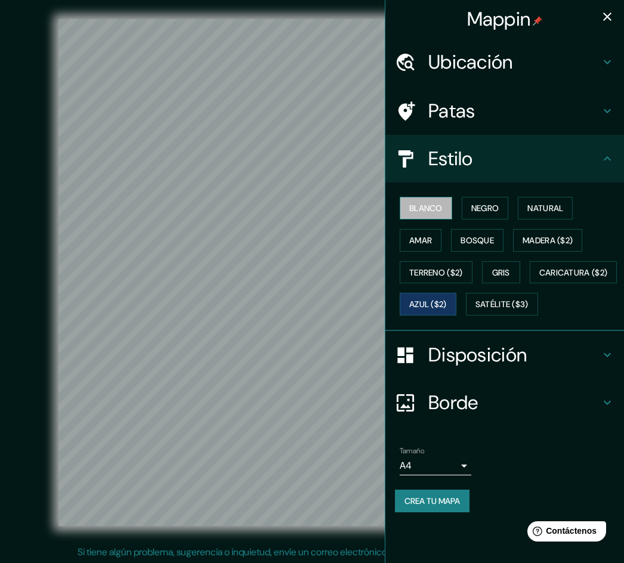
click at [442, 213] on font "Blanco" at bounding box center [425, 208] width 33 height 11
click at [543, 206] on font "Natural" at bounding box center [545, 208] width 36 height 11
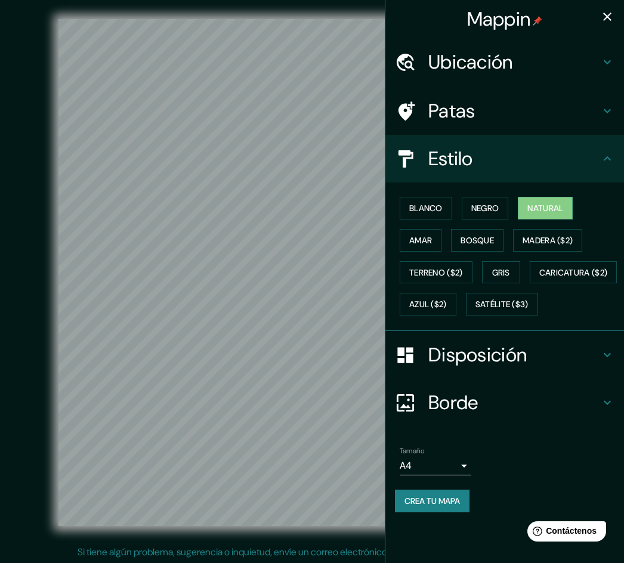
click at [543, 18] on icon "button" at bounding box center [607, 17] width 14 height 14
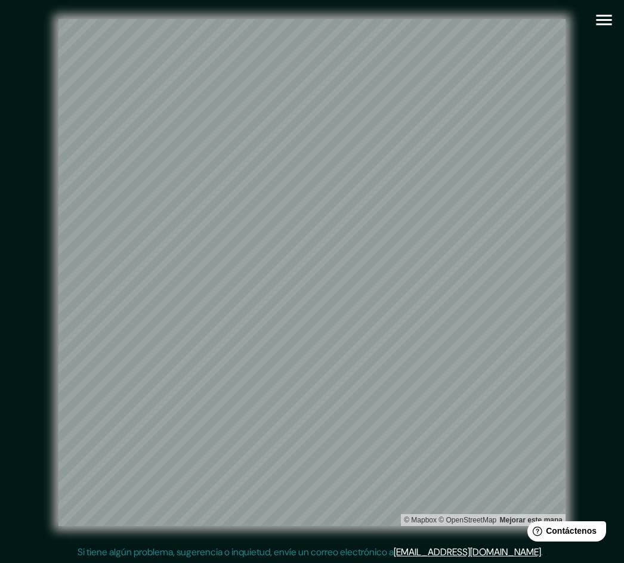
click at [543, 17] on icon "button" at bounding box center [603, 20] width 21 height 21
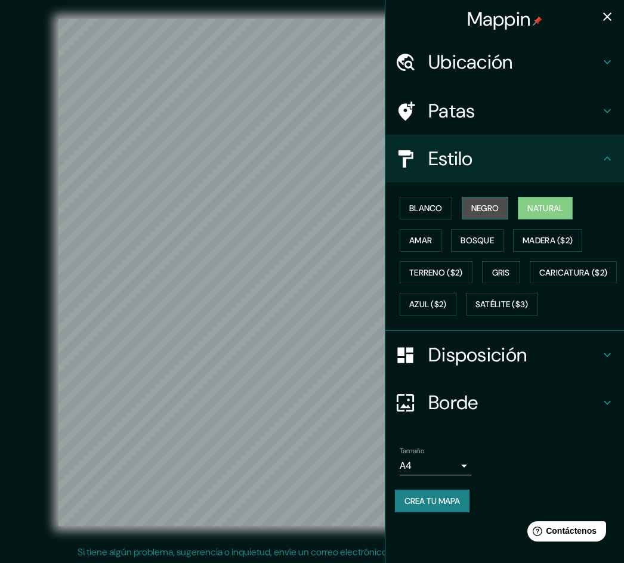
click at [493, 202] on font "Negro" at bounding box center [485, 208] width 28 height 16
click at [543, 15] on button "button" at bounding box center [607, 17] width 24 height 24
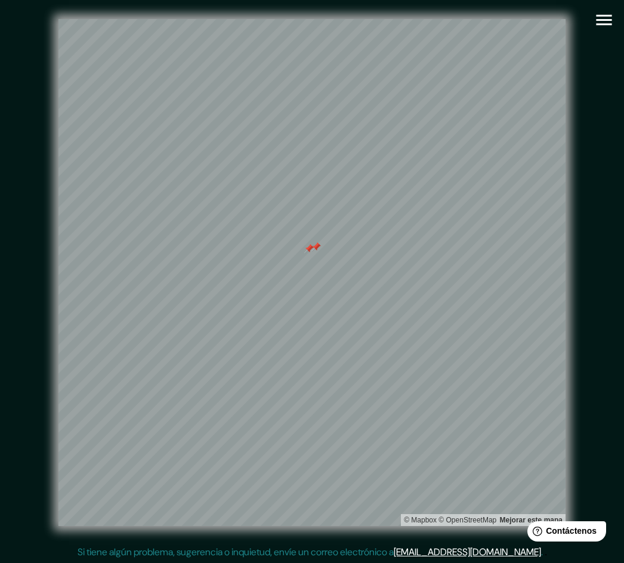
click at [310, 246] on div at bounding box center [309, 249] width 10 height 10
click at [317, 246] on div at bounding box center [316, 247] width 10 height 10
click at [543, 21] on icon "button" at bounding box center [603, 20] width 21 height 21
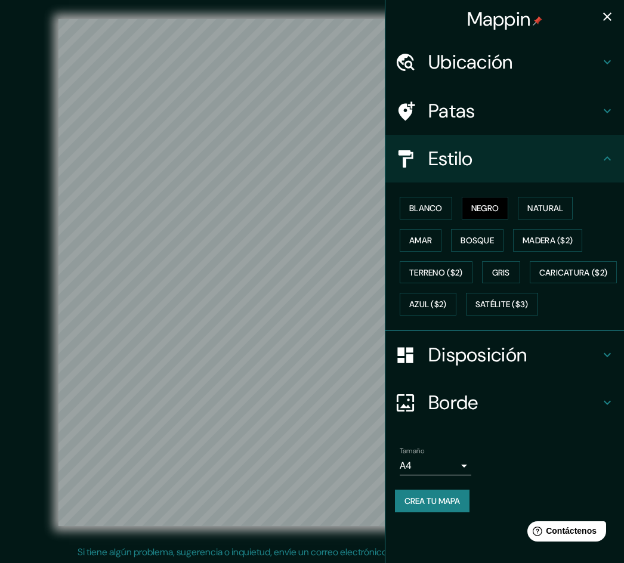
click at [441, 506] on font "Crea tu mapa" at bounding box center [431, 501] width 55 height 11
click at [485, 512] on div "Crea tu mapa" at bounding box center [504, 501] width 219 height 23
click at [543, 14] on icon "button" at bounding box center [607, 17] width 14 height 14
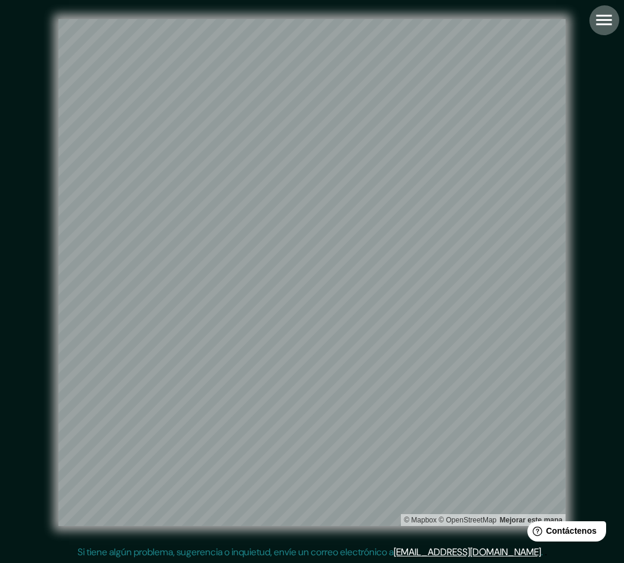
click at [543, 14] on icon "button" at bounding box center [603, 20] width 21 height 21
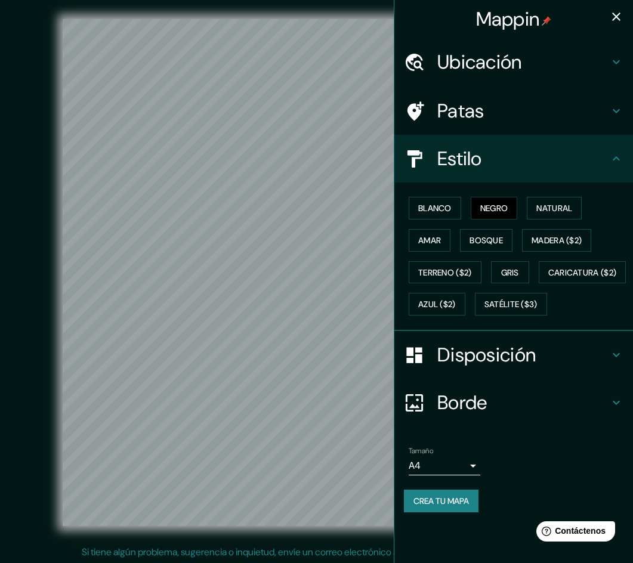
click at [451, 496] on body "Mappin Ubicación [STREET_ADDRESS][PERSON_NAME][PERSON_NAME] Patas Estilo Blanco…" at bounding box center [316, 281] width 633 height 563
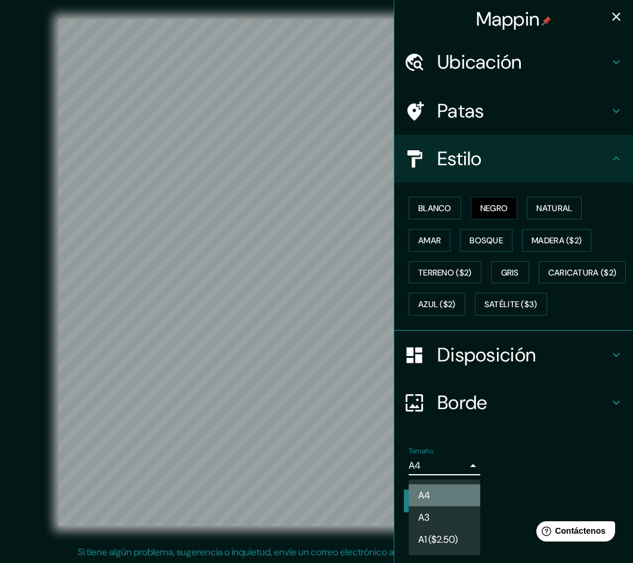
click at [451, 496] on li "A4" at bounding box center [444, 495] width 72 height 22
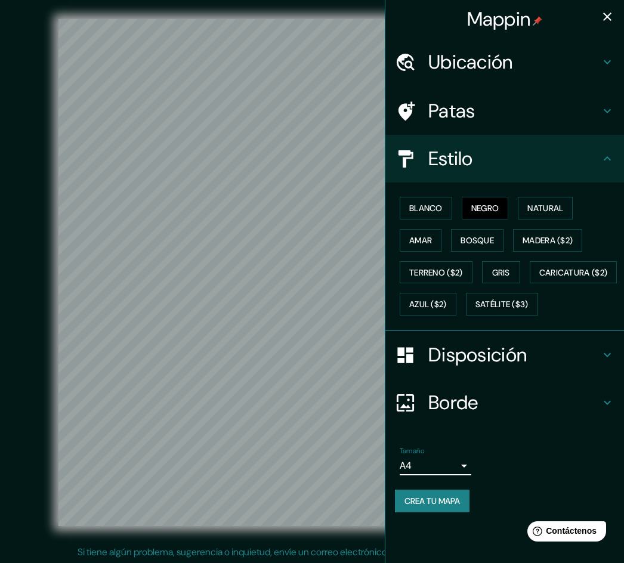
click at [452, 506] on font "Crea tu mapa" at bounding box center [431, 501] width 55 height 11
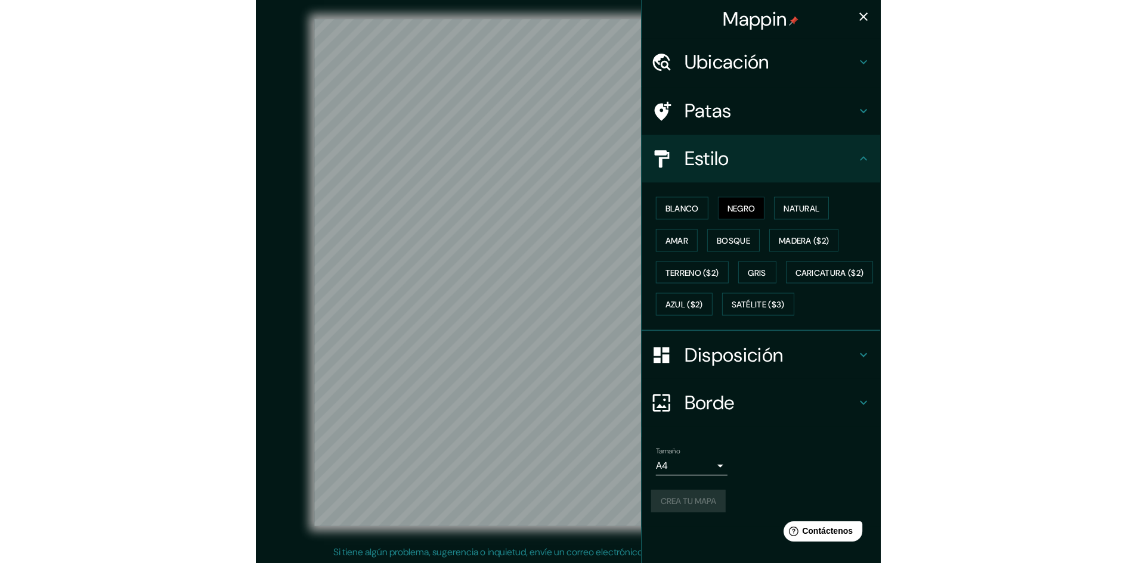
scroll to position [1, 0]
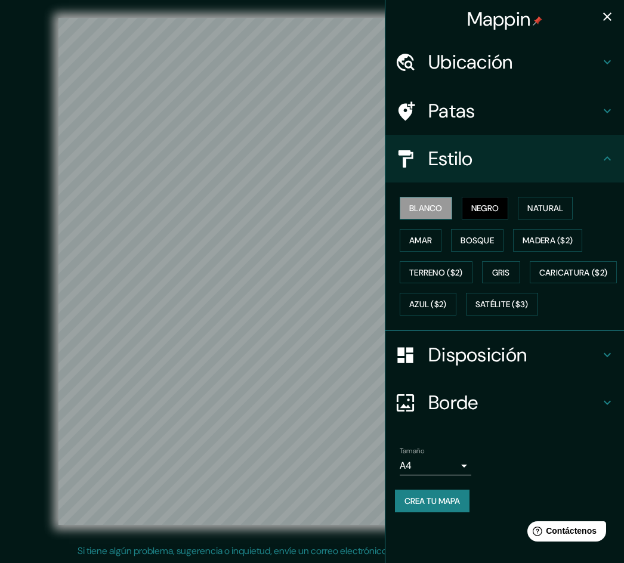
click at [442, 212] on font "Blanco" at bounding box center [425, 208] width 33 height 11
click at [475, 209] on font "Negro" at bounding box center [485, 208] width 28 height 11
click at [509, 204] on button "Negro" at bounding box center [485, 208] width 47 height 23
click at [537, 206] on font "Natural" at bounding box center [545, 208] width 36 height 11
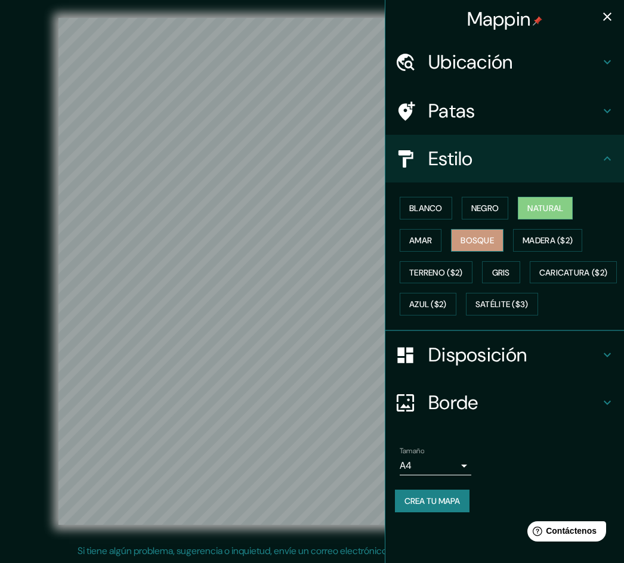
click at [478, 233] on font "Bosque" at bounding box center [476, 241] width 33 height 16
click at [428, 244] on font "Amar" at bounding box center [420, 240] width 23 height 11
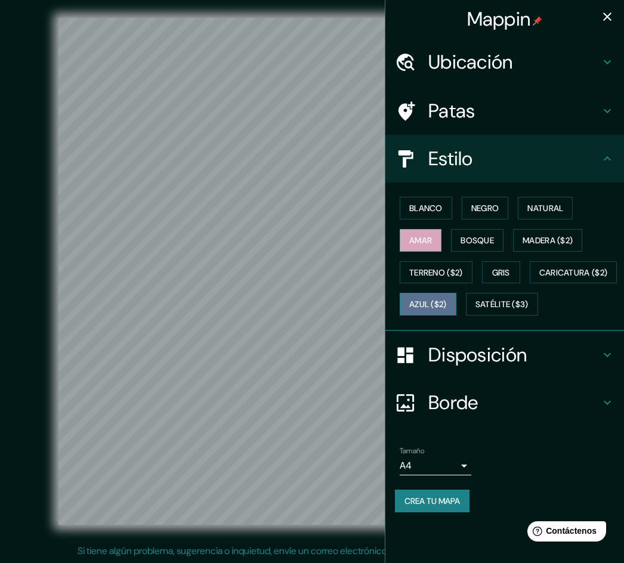
click at [456, 295] on button "Azul ($2)" at bounding box center [428, 304] width 57 height 23
click at [499, 209] on font "Negro" at bounding box center [485, 208] width 28 height 11
click at [543, 16] on icon "button" at bounding box center [607, 17] width 14 height 14
